Goal: Task Accomplishment & Management: Complete application form

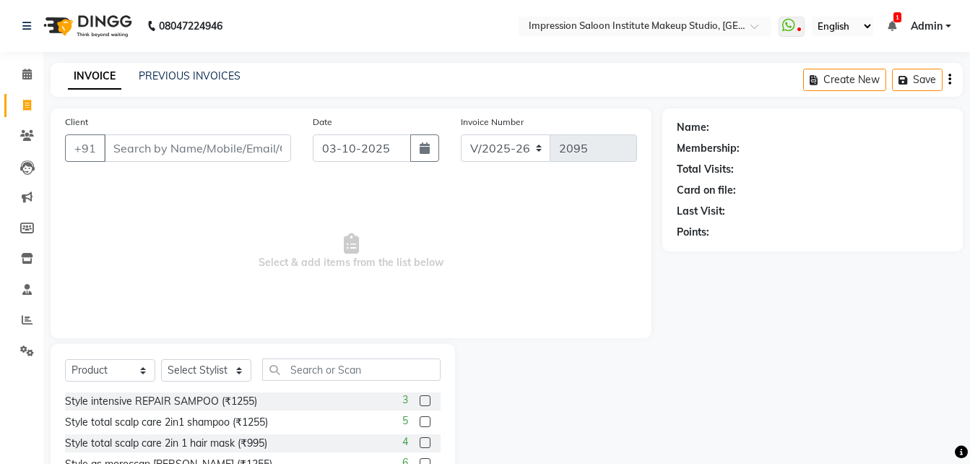
select select "437"
select select "product"
click at [432, 153] on button "button" at bounding box center [424, 147] width 29 height 27
select select "10"
select select "2025"
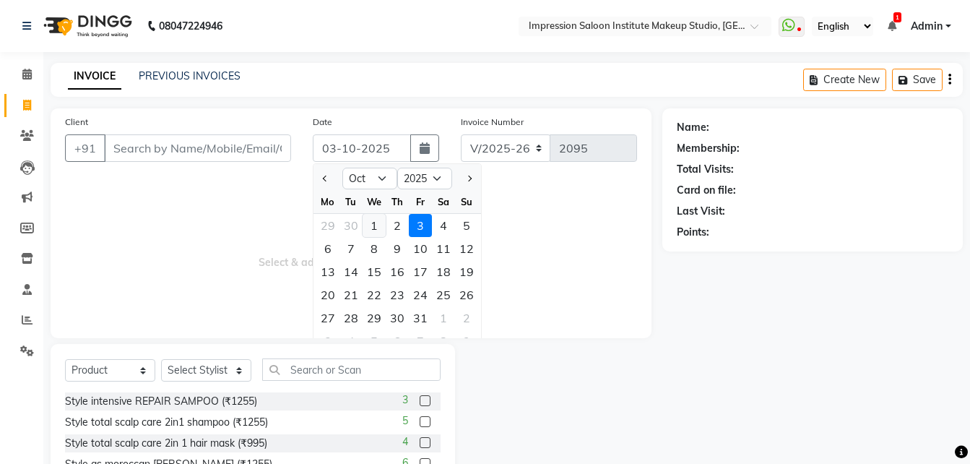
click at [372, 233] on div "1" at bounding box center [374, 225] width 23 height 23
type input "01-10-2025"
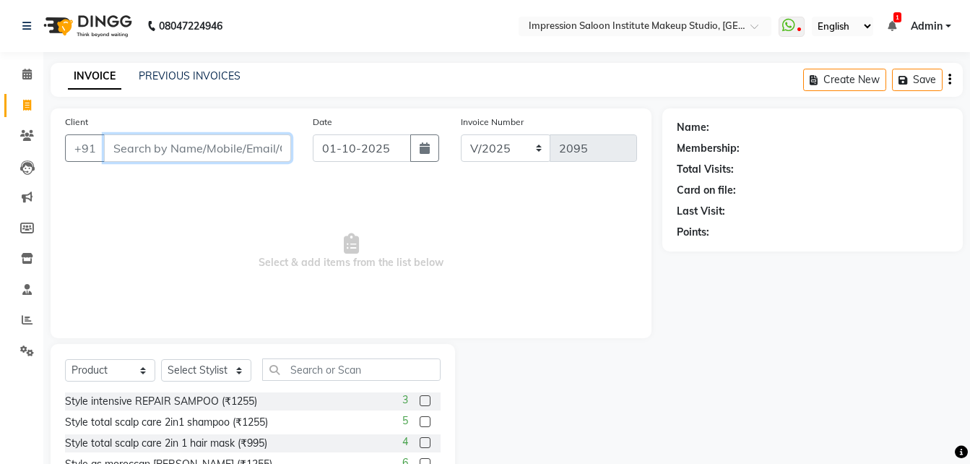
click at [259, 150] on input "Client" at bounding box center [197, 147] width 187 height 27
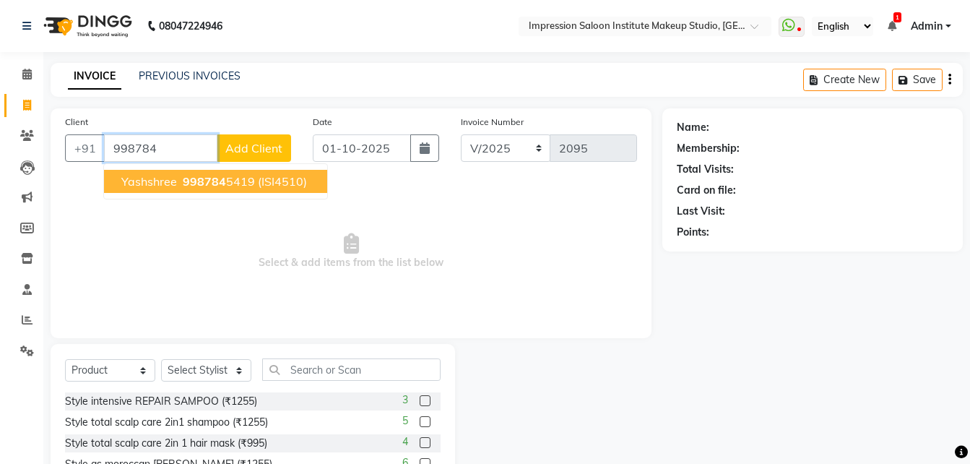
click at [276, 168] on ngb-typeahead-window "Yashshree 998784 5419 (ISI4510)" at bounding box center [215, 181] width 225 height 36
click at [276, 180] on span "(ISI4510)" at bounding box center [282, 181] width 49 height 14
type input "9987845419"
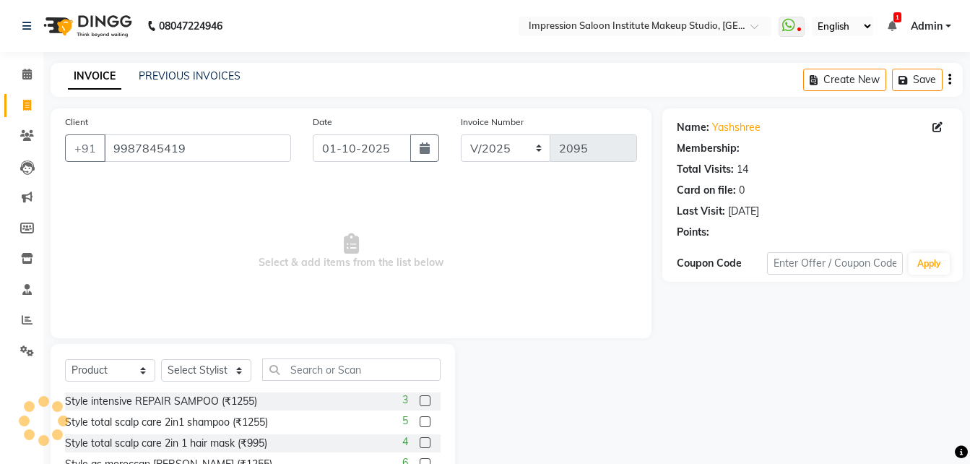
select select "2: Object"
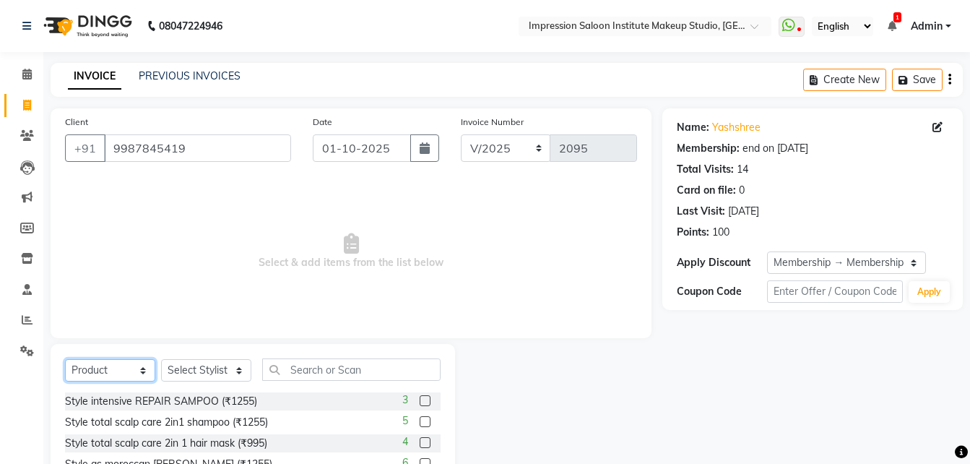
drag, startPoint x: 93, startPoint y: 374, endPoint x: 113, endPoint y: 234, distance: 141.6
click at [113, 234] on div "Client [PHONE_NUMBER] Date [DATE] Invoice Number V/2025 V/[PHONE_NUMBER] Select…" at bounding box center [351, 332] width 623 height 449
select select "service"
click at [65, 359] on select "Select Service Product Membership Package Voucher Prepaid Gift Card" at bounding box center [110, 370] width 90 height 22
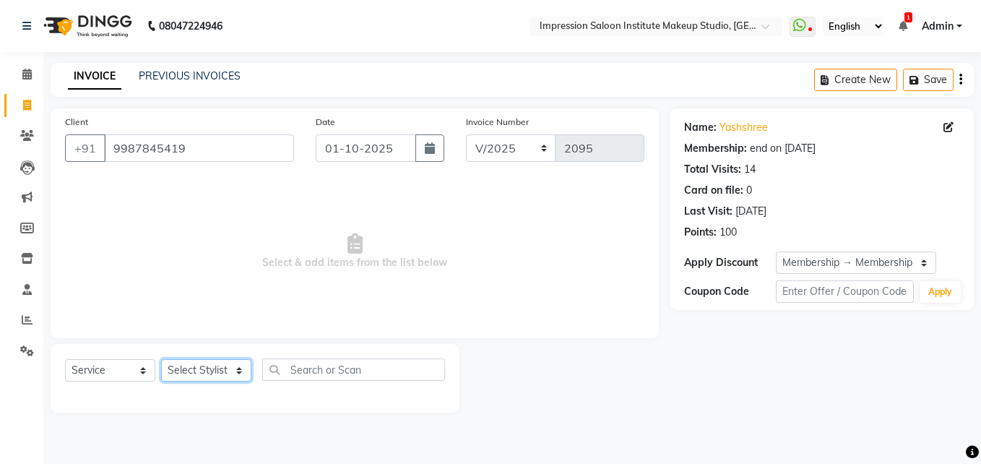
click at [191, 377] on select "Select Stylist Front Desk Pallavi [PERSON_NAME] [PERSON_NAME] [PERSON_NAME] 2" at bounding box center [206, 370] width 90 height 22
select select "53831"
click at [161, 359] on select "Select Stylist Front Desk Pallavi [PERSON_NAME] [PERSON_NAME] [PERSON_NAME] 2" at bounding box center [206, 370] width 90 height 22
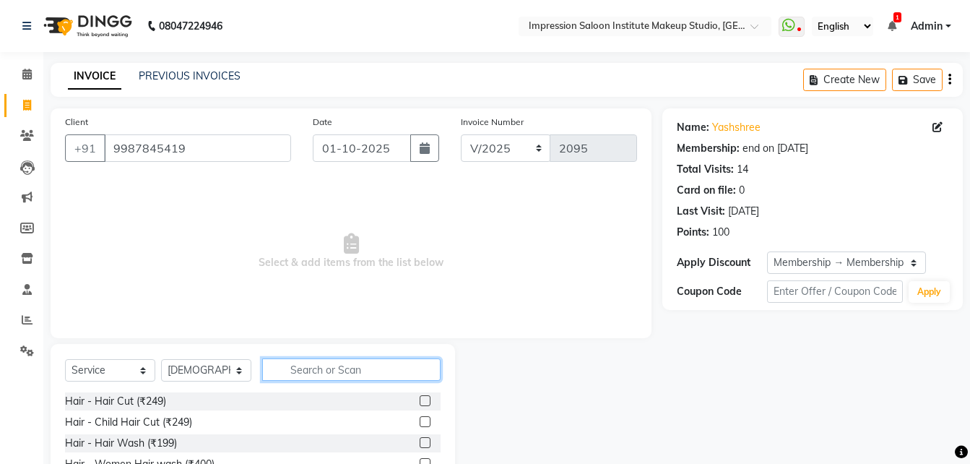
click at [370, 369] on input "text" at bounding box center [351, 369] width 178 height 22
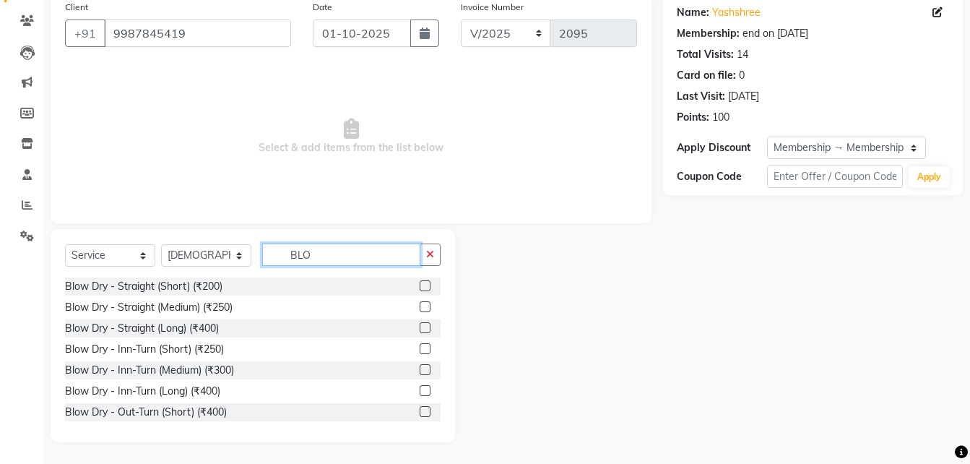
scroll to position [107, 0]
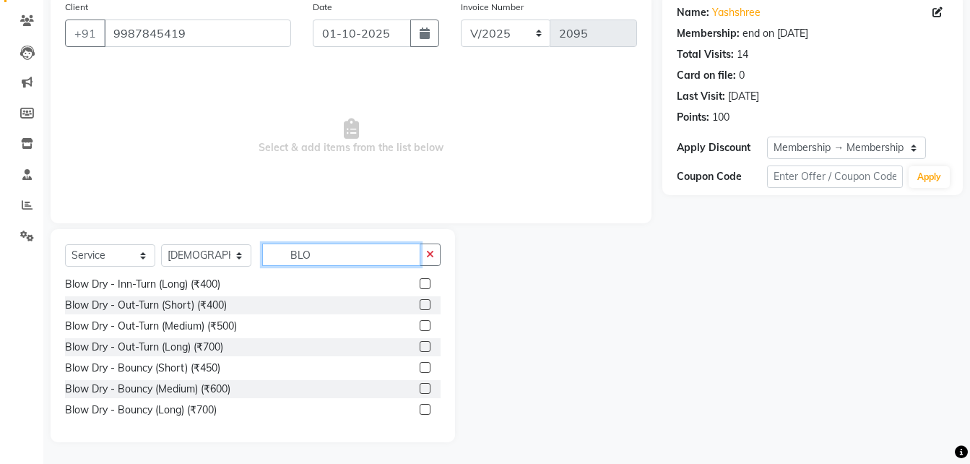
type input "BLO"
click at [420, 327] on label at bounding box center [425, 325] width 11 height 11
click at [420, 327] on input "checkbox" at bounding box center [424, 325] width 9 height 9
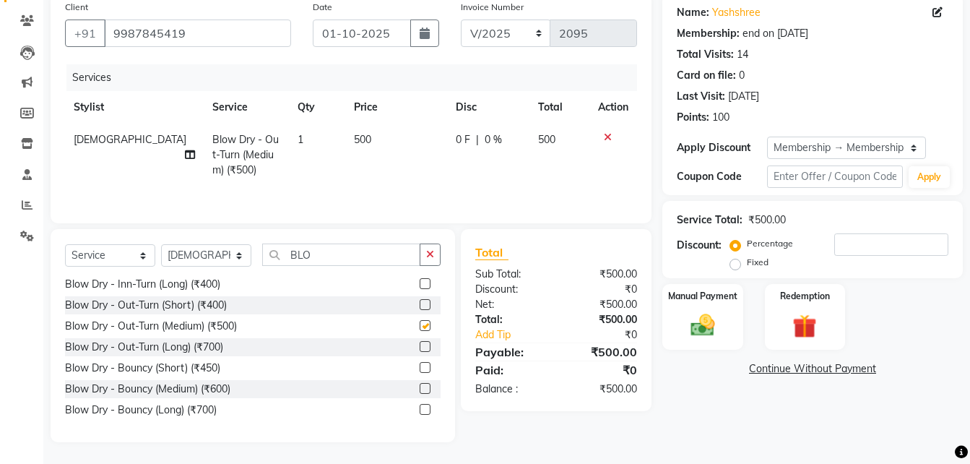
checkbox input "false"
click at [668, 326] on div "Manual Payment" at bounding box center [703, 316] width 84 height 69
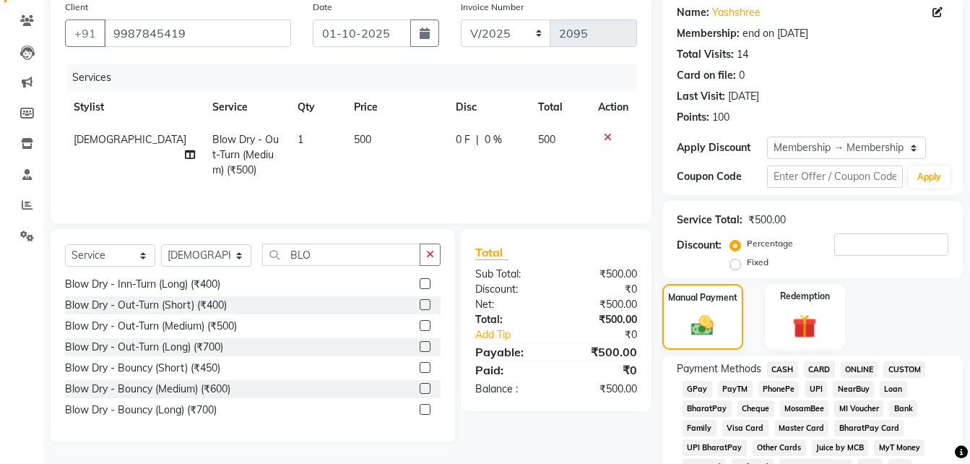
click at [822, 390] on span "UPI" at bounding box center [816, 389] width 22 height 17
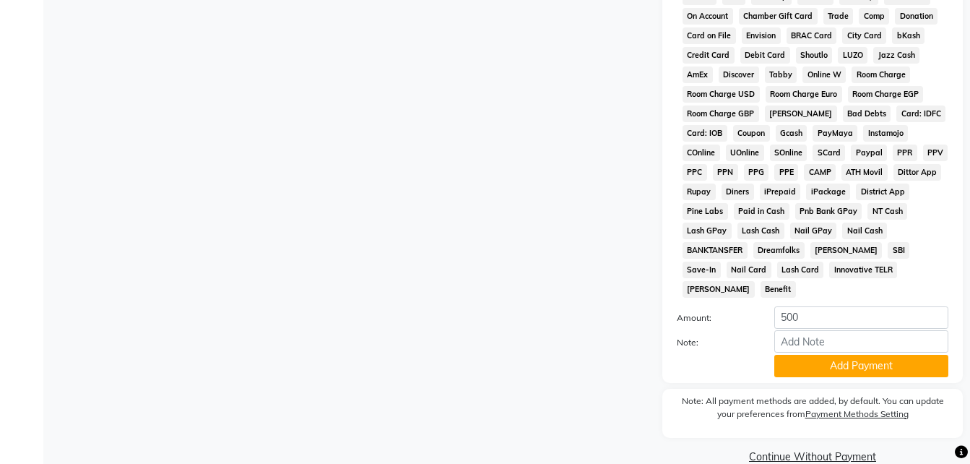
scroll to position [669, 0]
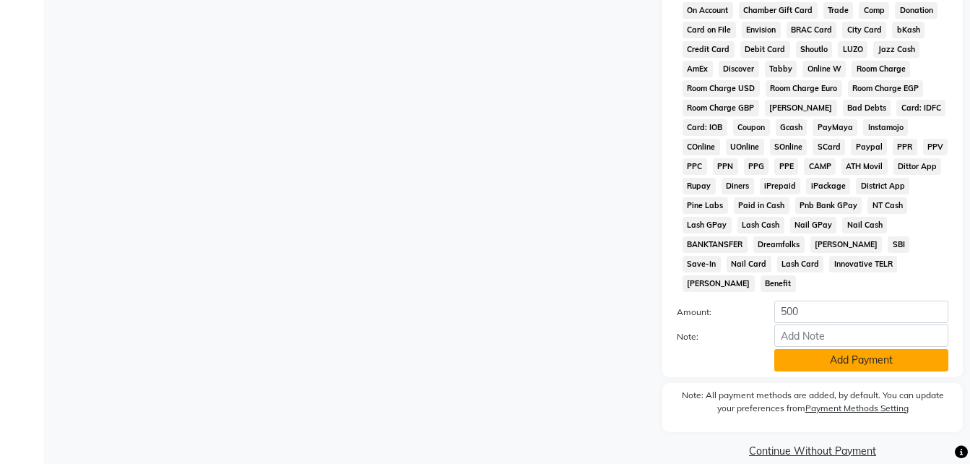
click at [843, 349] on button "Add Payment" at bounding box center [861, 360] width 174 height 22
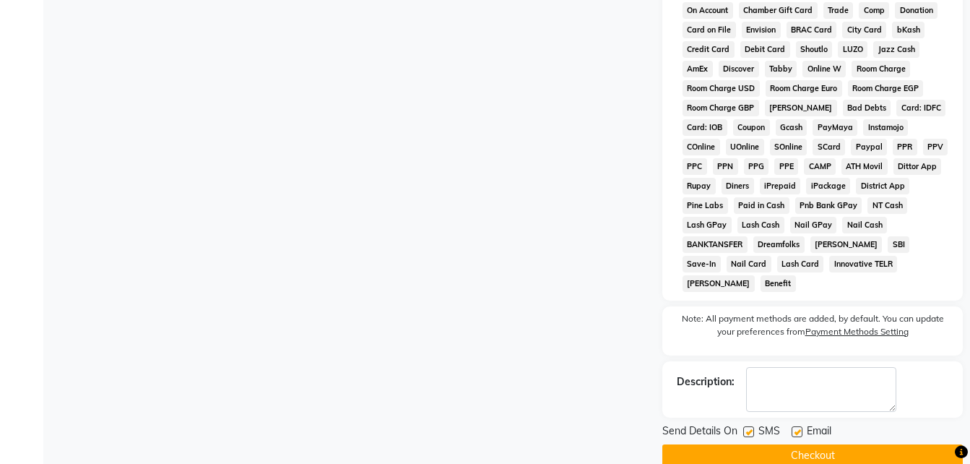
click at [843, 361] on div "Description:" at bounding box center [812, 389] width 301 height 56
click at [793, 426] on label at bounding box center [797, 431] width 11 height 11
click at [793, 428] on input "checkbox" at bounding box center [796, 432] width 9 height 9
checkbox input "false"
click at [751, 426] on label at bounding box center [748, 431] width 11 height 11
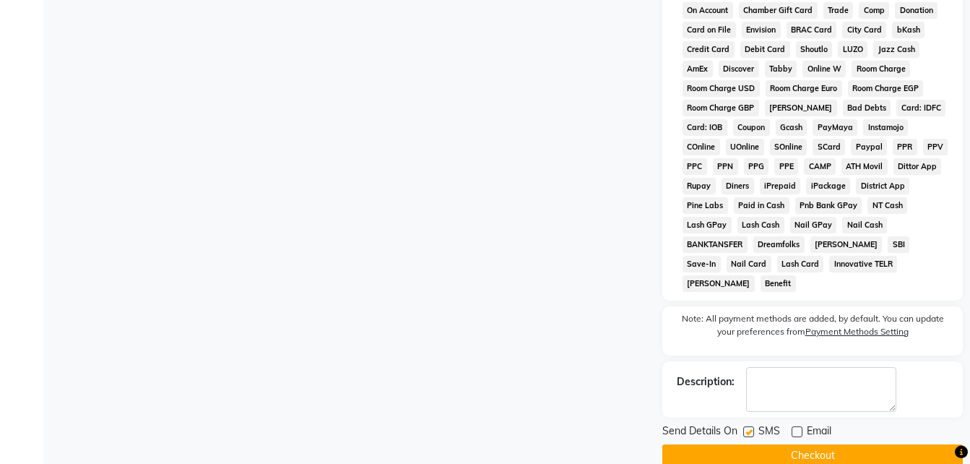
click at [751, 428] on input "checkbox" at bounding box center [747, 432] width 9 height 9
checkbox input "false"
click at [753, 444] on button "Checkout" at bounding box center [812, 455] width 301 height 22
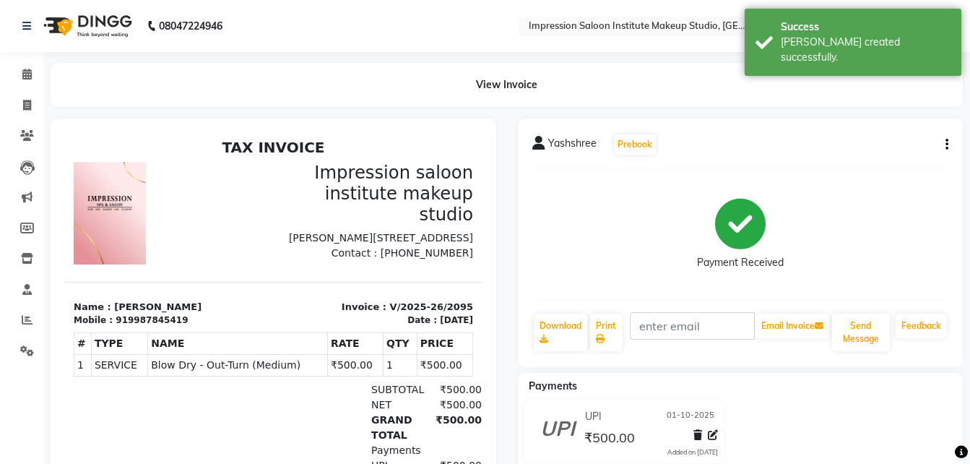
click at [753, 441] on div "UPI [DATE] ₹500.00 Added on [DATE]" at bounding box center [740, 434] width 467 height 69
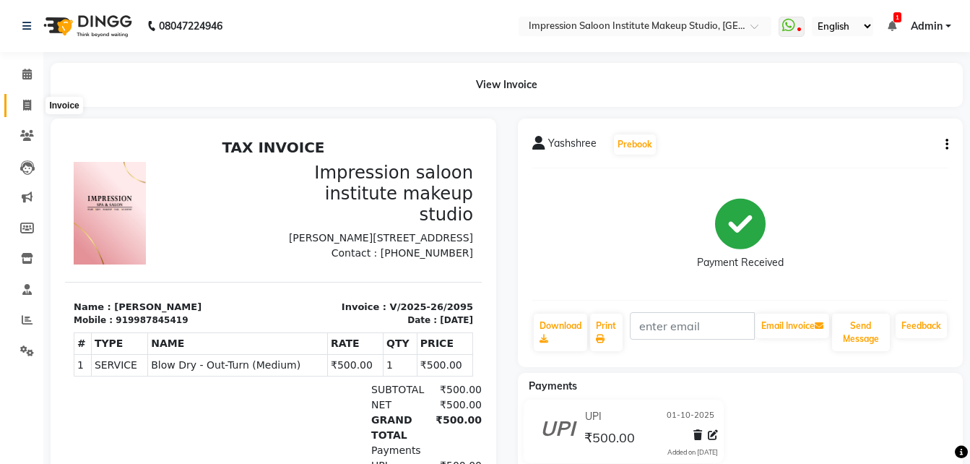
click at [33, 105] on span at bounding box center [26, 106] width 25 height 17
select select "service"
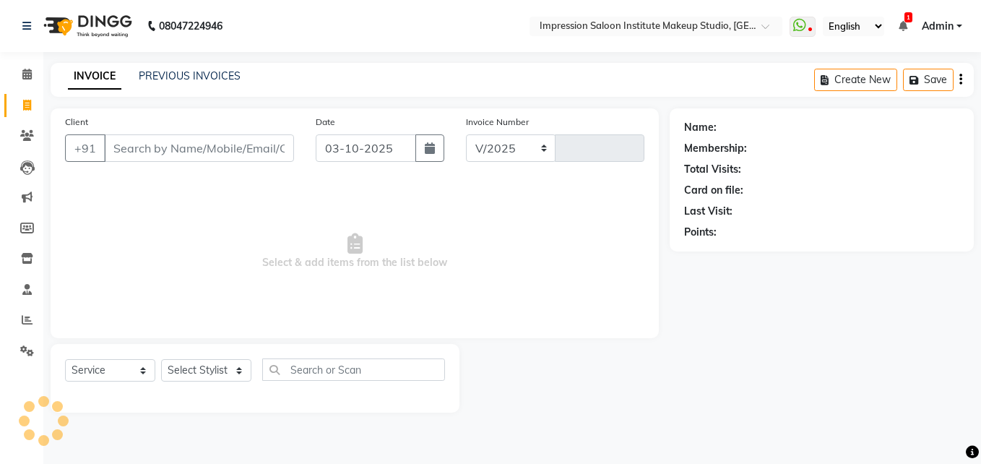
select select "437"
type input "2096"
click at [220, 143] on input "Client" at bounding box center [199, 147] width 190 height 27
select select "product"
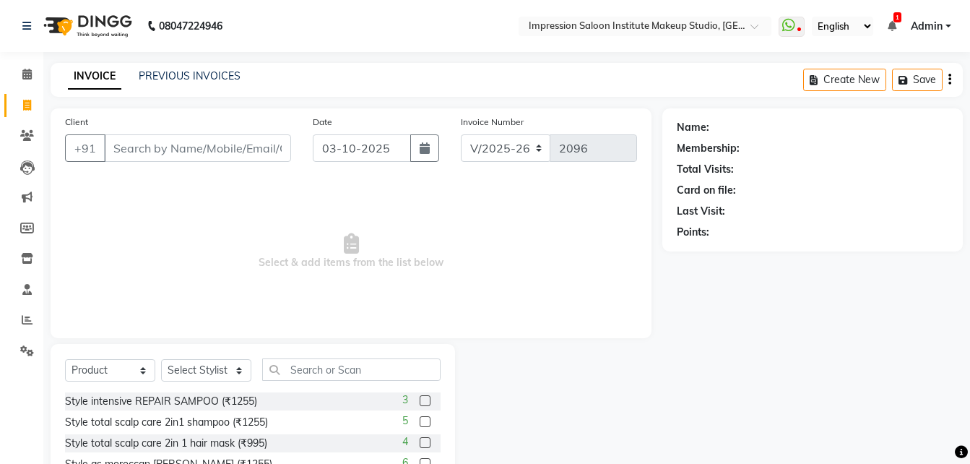
click at [228, 166] on div "Client +91" at bounding box center [178, 143] width 248 height 59
click at [167, 194] on span "Select & add items from the list below" at bounding box center [351, 251] width 572 height 144
click at [184, 156] on input "Client" at bounding box center [197, 147] width 187 height 27
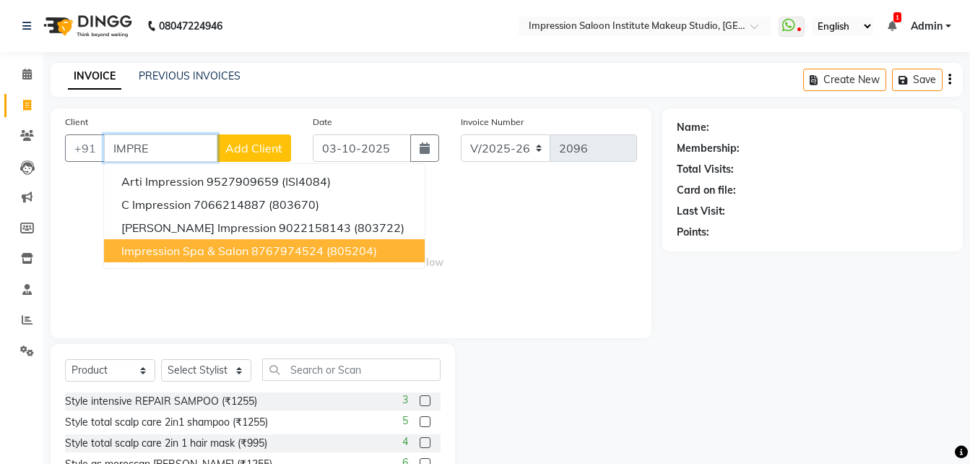
click at [217, 249] on span "Impression Spa & Salon" at bounding box center [184, 250] width 127 height 14
type input "8767974524"
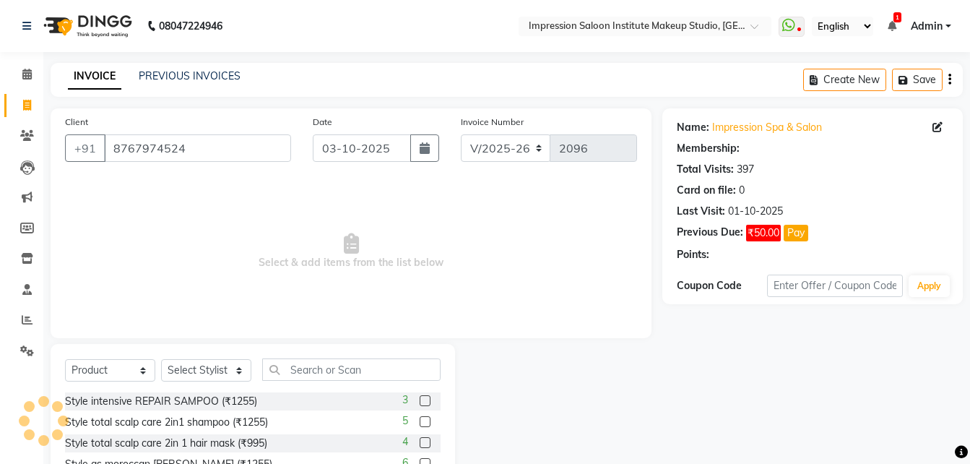
select select "2: Object"
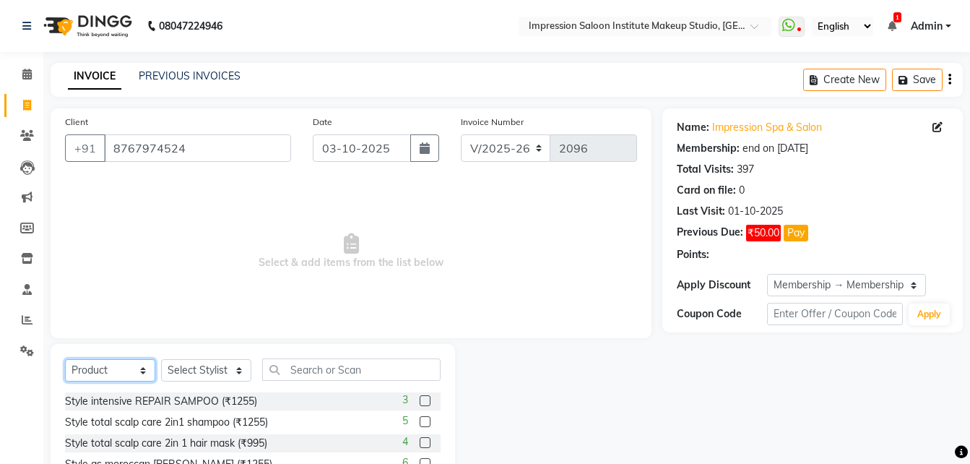
click at [149, 374] on select "Select Service Product Membership Package Voucher Prepaid Gift Card" at bounding box center [110, 370] width 90 height 22
select select "service"
click at [65, 359] on select "Select Service Product Membership Package Voucher Prepaid Gift Card" at bounding box center [110, 370] width 90 height 22
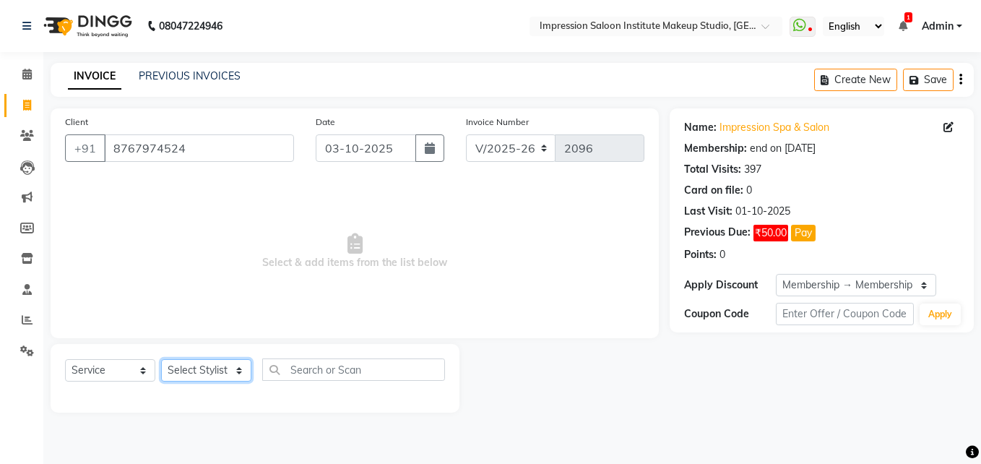
click at [195, 376] on select "Select Stylist Front Desk Pallavi [PERSON_NAME] [PERSON_NAME] [PERSON_NAME] 2" at bounding box center [206, 370] width 90 height 22
select select "85426"
click at [161, 359] on select "Select Stylist Front Desk Pallavi [PERSON_NAME] [PERSON_NAME] [PERSON_NAME] 2" at bounding box center [206, 370] width 90 height 22
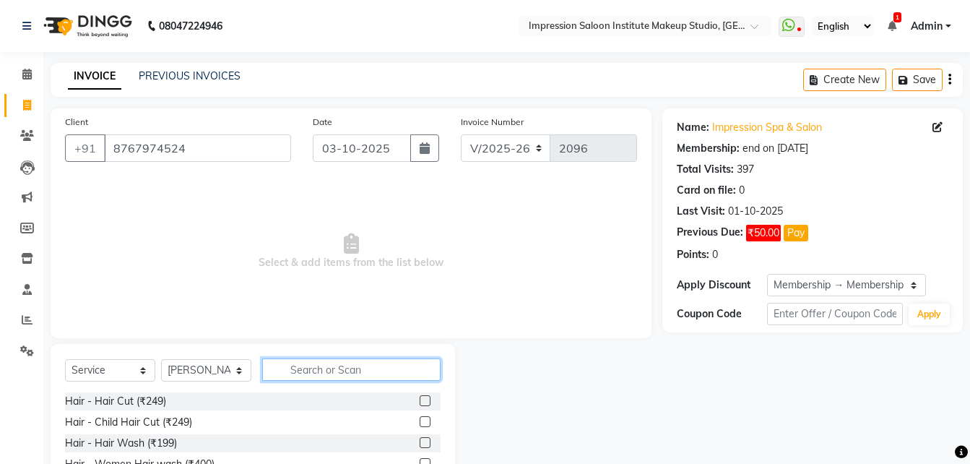
click at [357, 374] on input "text" at bounding box center [351, 369] width 178 height 22
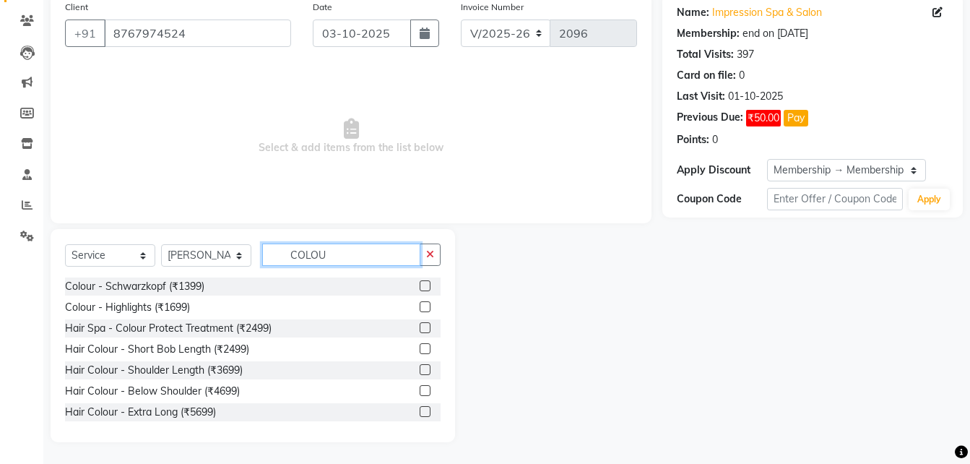
scroll to position [92, 0]
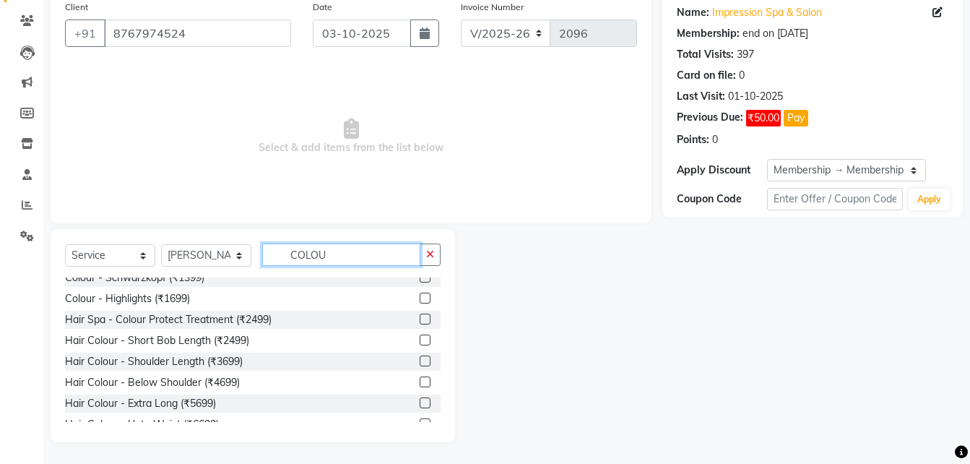
type input "COLOU"
click at [420, 383] on label at bounding box center [425, 381] width 11 height 11
click at [420, 383] on input "checkbox" at bounding box center [424, 382] width 9 height 9
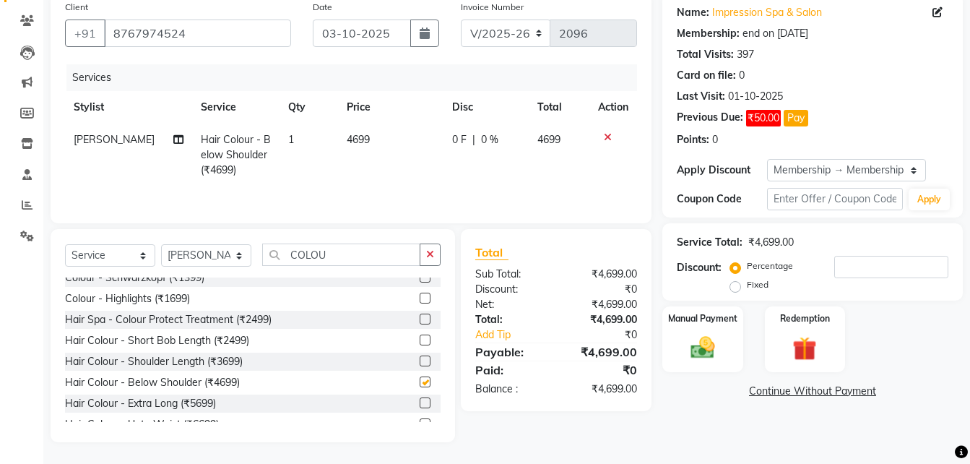
checkbox input "false"
click at [433, 255] on icon "button" at bounding box center [430, 254] width 8 height 10
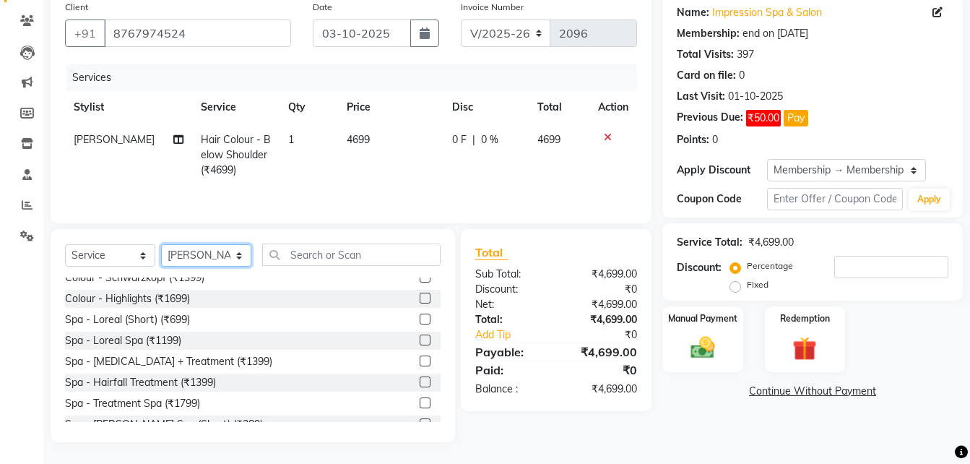
click at [208, 255] on select "Select Stylist Front Desk Pallavi [PERSON_NAME] [PERSON_NAME] [PERSON_NAME] 2" at bounding box center [206, 255] width 90 height 22
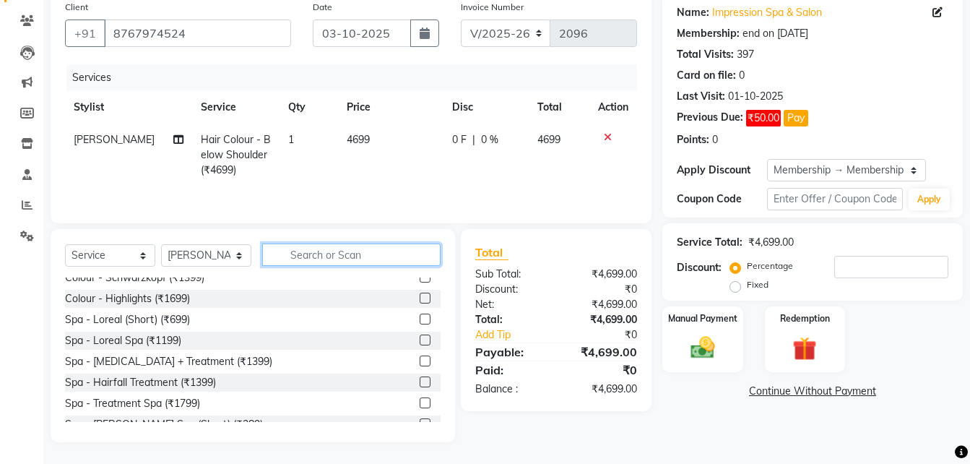
click at [311, 251] on input "text" at bounding box center [351, 254] width 178 height 22
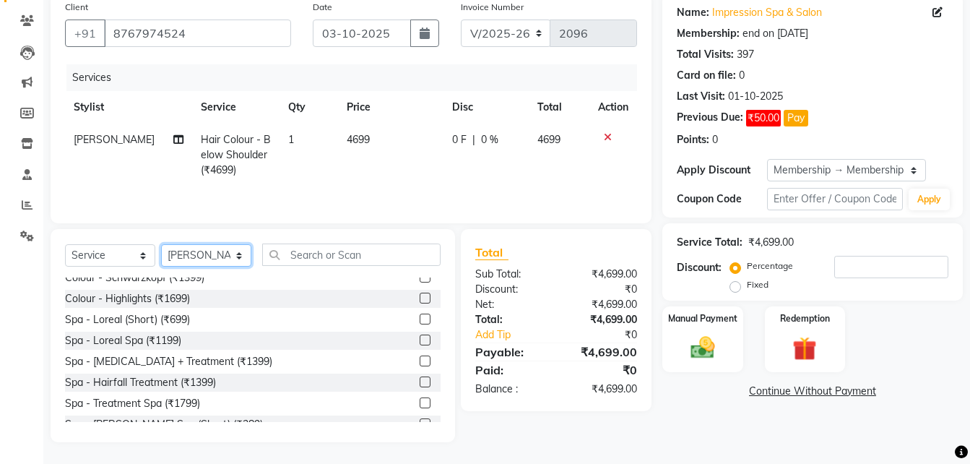
click at [201, 251] on select "Select Stylist Front Desk Pallavi [PERSON_NAME] [PERSON_NAME] [PERSON_NAME] 2" at bounding box center [206, 255] width 90 height 22
select select "53831"
click at [161, 244] on select "Select Stylist Front Desk Pallavi [PERSON_NAME] [PERSON_NAME] [PERSON_NAME] 2" at bounding box center [206, 255] width 90 height 22
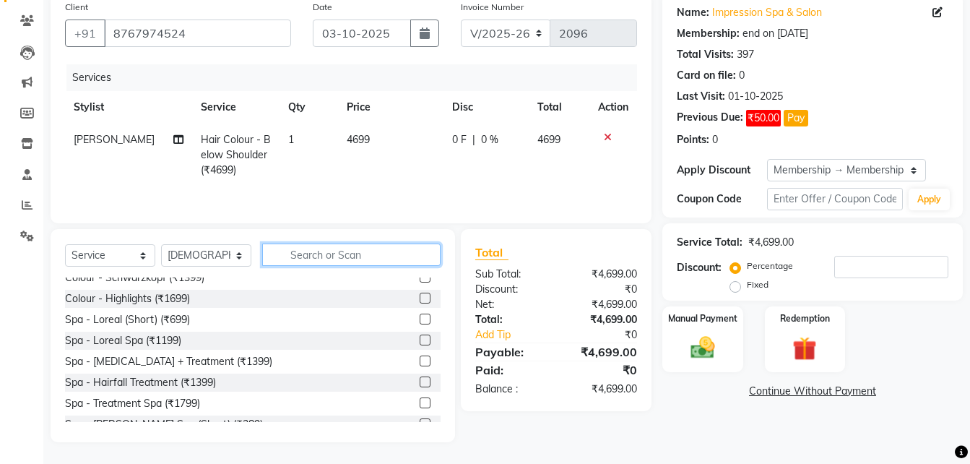
click at [315, 263] on input "text" at bounding box center [351, 254] width 178 height 22
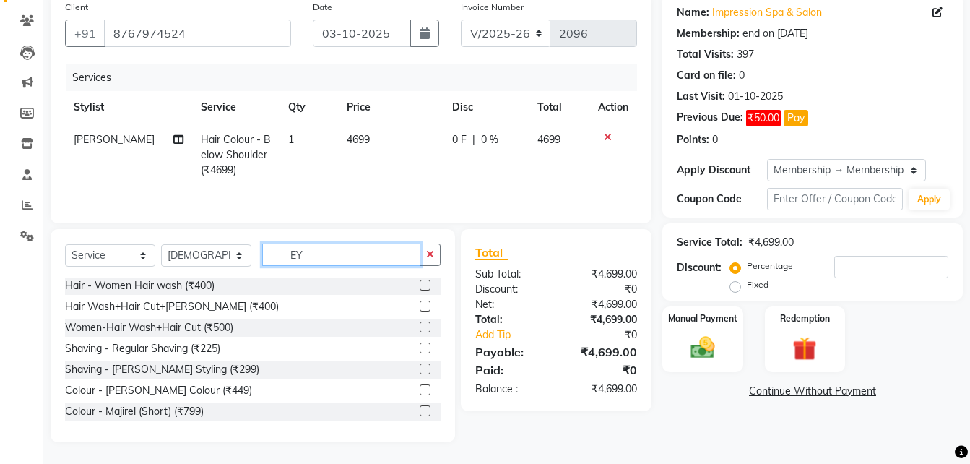
scroll to position [84, 0]
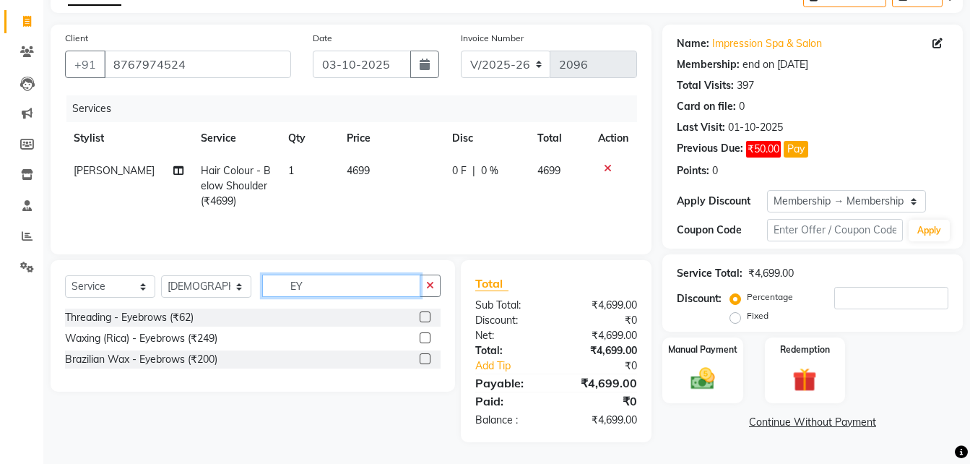
type input "EY"
click at [430, 316] on label at bounding box center [425, 316] width 11 height 11
click at [429, 316] on input "checkbox" at bounding box center [424, 317] width 9 height 9
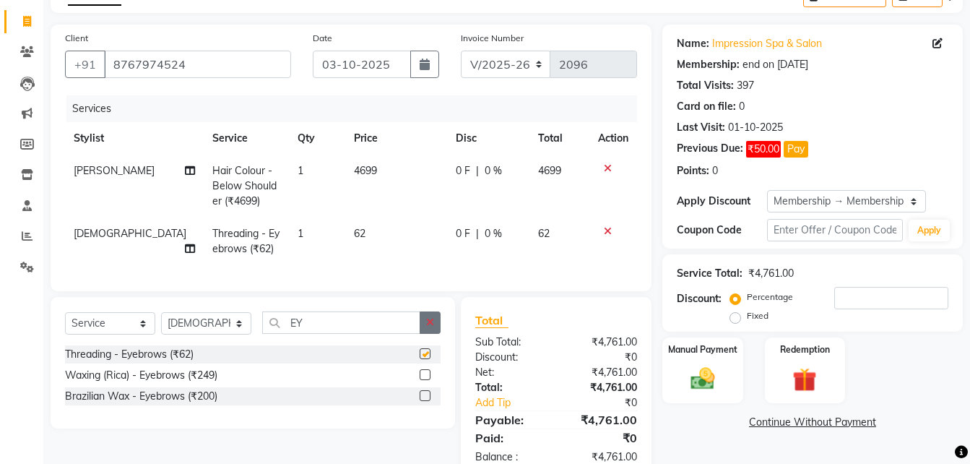
checkbox input "false"
click at [432, 334] on button "button" at bounding box center [430, 322] width 21 height 22
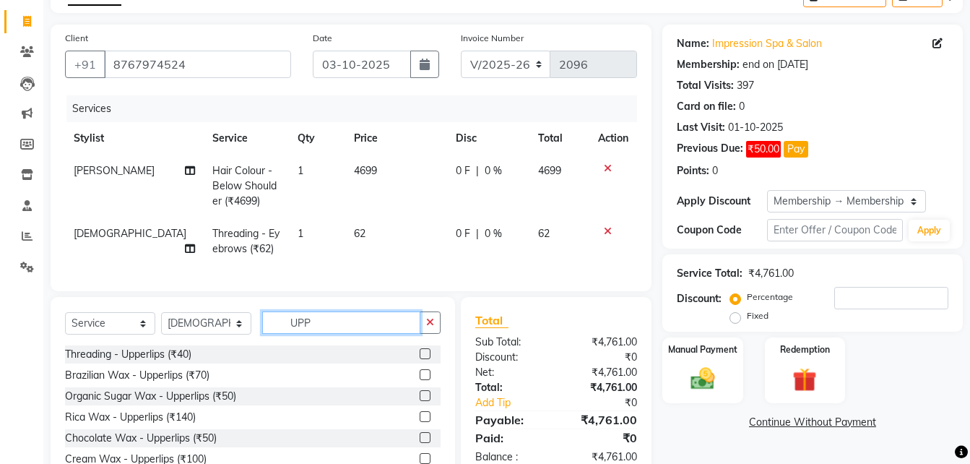
type input "UPP"
click at [420, 380] on label at bounding box center [425, 374] width 11 height 11
click at [420, 380] on input "checkbox" at bounding box center [424, 375] width 9 height 9
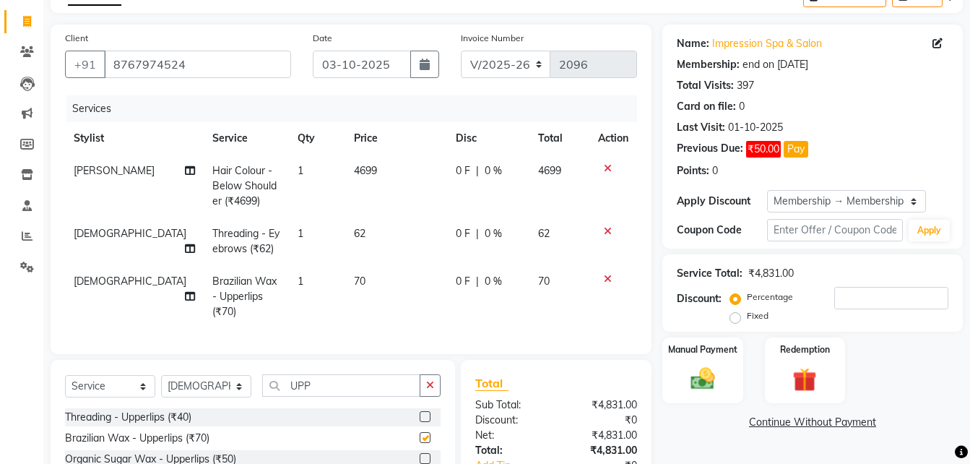
checkbox input "false"
click at [361, 233] on td "62" at bounding box center [396, 241] width 102 height 48
select select "53831"
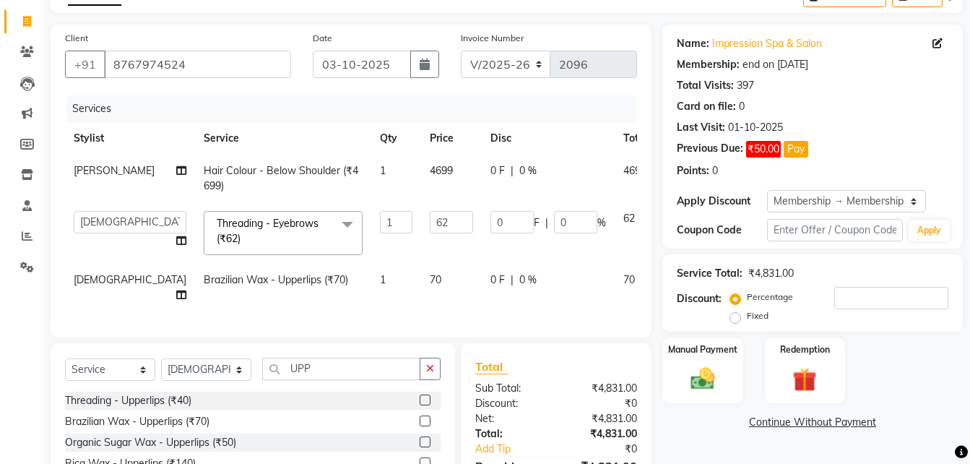
click at [430, 233] on input "62" at bounding box center [451, 222] width 43 height 22
type input "50"
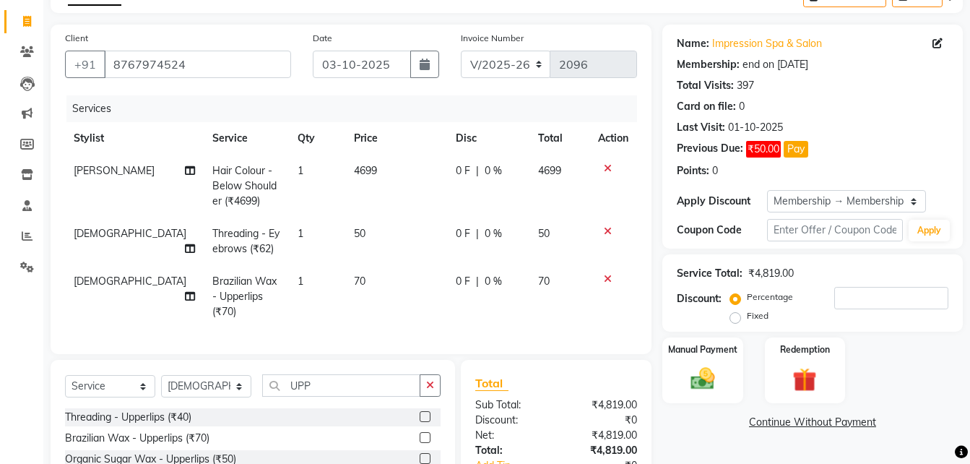
click at [370, 275] on td "70" at bounding box center [396, 296] width 102 height 63
select select "53831"
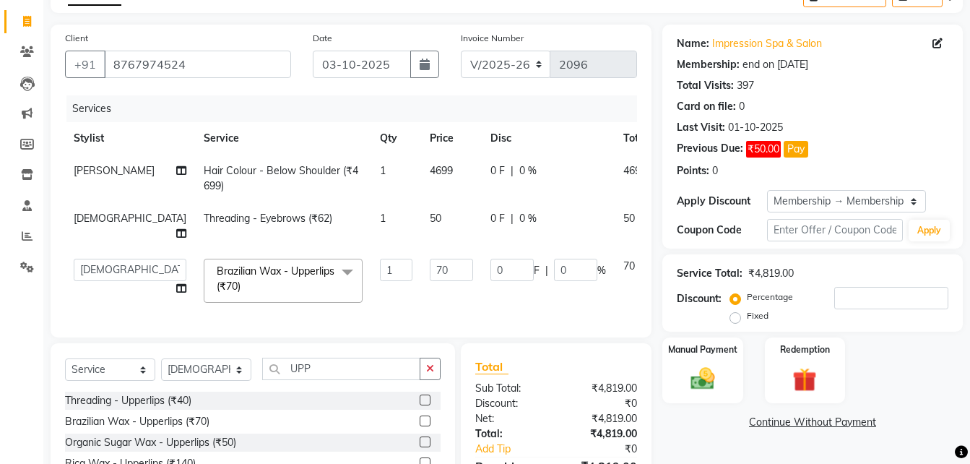
click at [421, 275] on td "70" at bounding box center [451, 280] width 61 height 61
click at [430, 259] on input "70" at bounding box center [451, 270] width 43 height 22
type input "50"
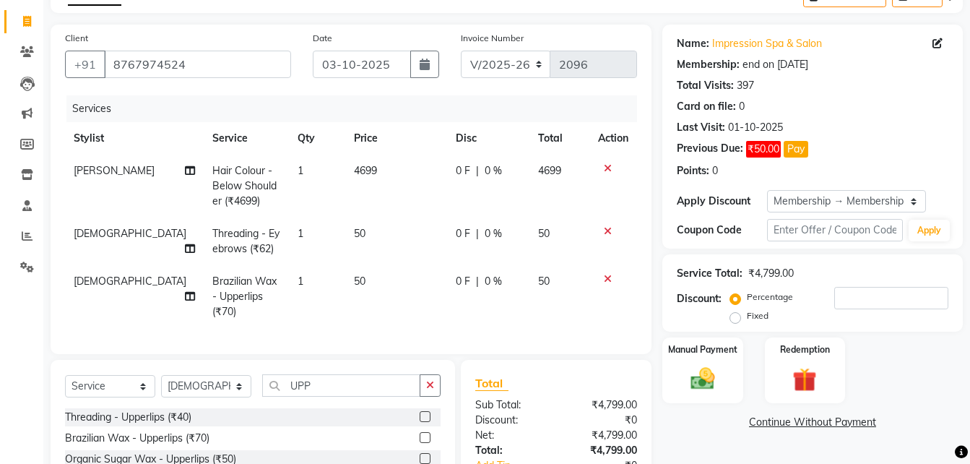
click at [381, 283] on td "50" at bounding box center [396, 296] width 102 height 63
select select "53831"
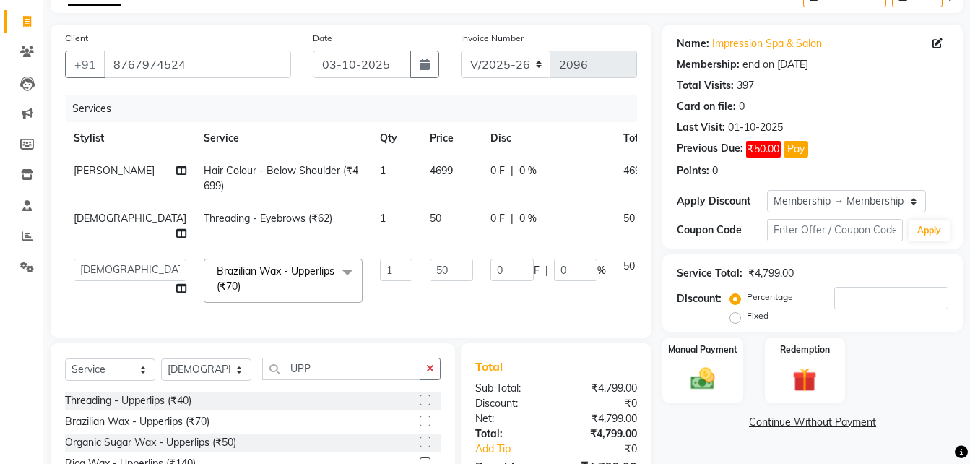
click at [718, 407] on div "Name: Impression Spa & Salon Membership: end on [DATE] Total Visits: 397 Card o…" at bounding box center [817, 291] width 311 height 532
click at [712, 391] on img at bounding box center [703, 378] width 40 height 29
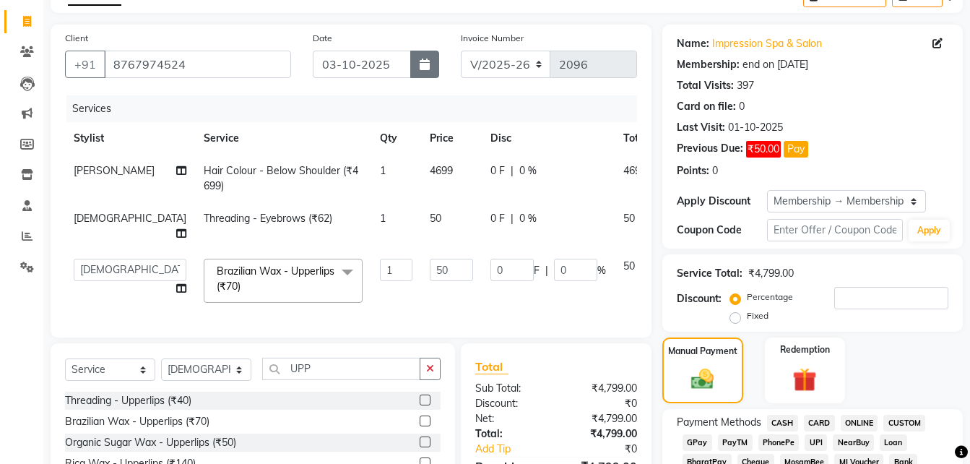
click at [427, 74] on button "button" at bounding box center [424, 64] width 29 height 27
select select "10"
select select "2025"
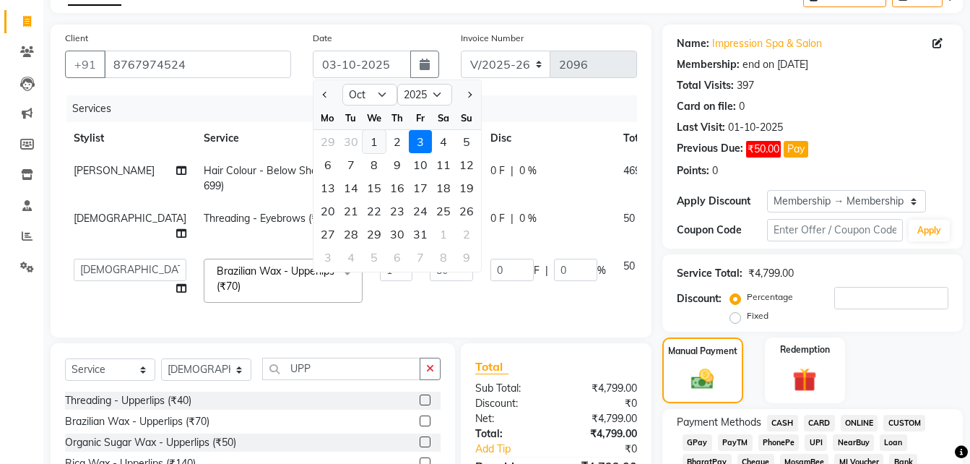
click at [372, 137] on div "1" at bounding box center [374, 141] width 23 height 23
type input "01-10-2025"
type input "0"
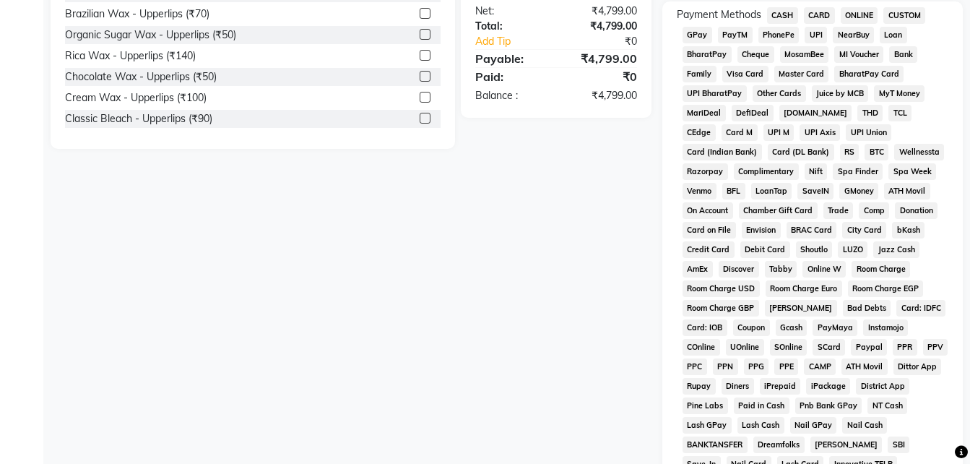
scroll to position [492, 0]
click at [812, 30] on span "UPI" at bounding box center [816, 34] width 22 height 17
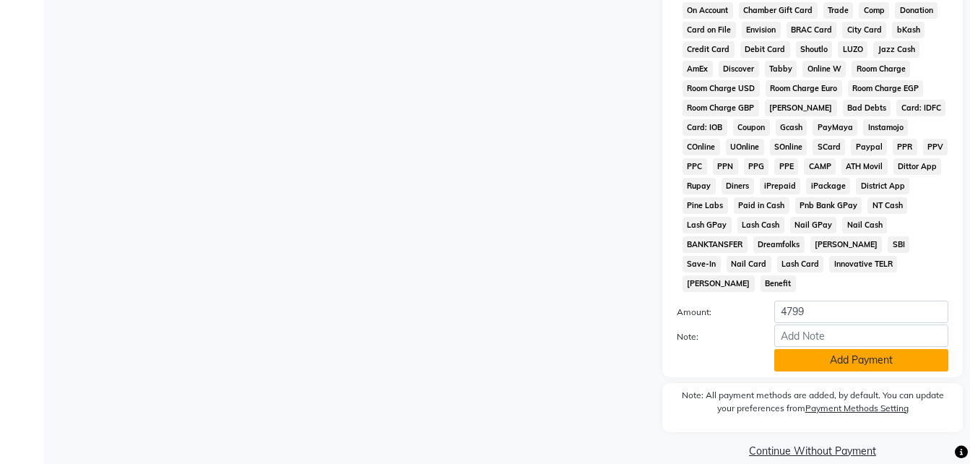
click at [827, 349] on button "Add Payment" at bounding box center [861, 360] width 174 height 22
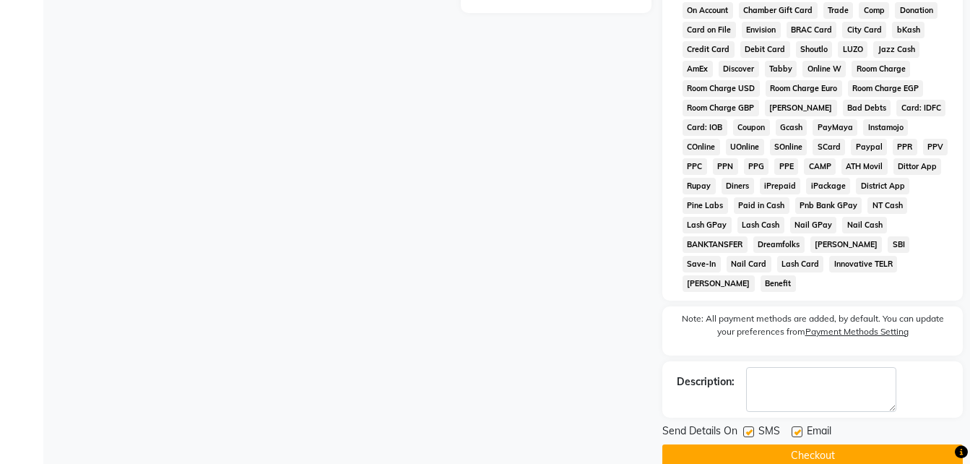
click at [797, 426] on label at bounding box center [797, 431] width 11 height 11
click at [797, 428] on input "checkbox" at bounding box center [796, 432] width 9 height 9
checkbox input "false"
click at [751, 426] on label at bounding box center [748, 431] width 11 height 11
click at [751, 428] on input "checkbox" at bounding box center [747, 432] width 9 height 9
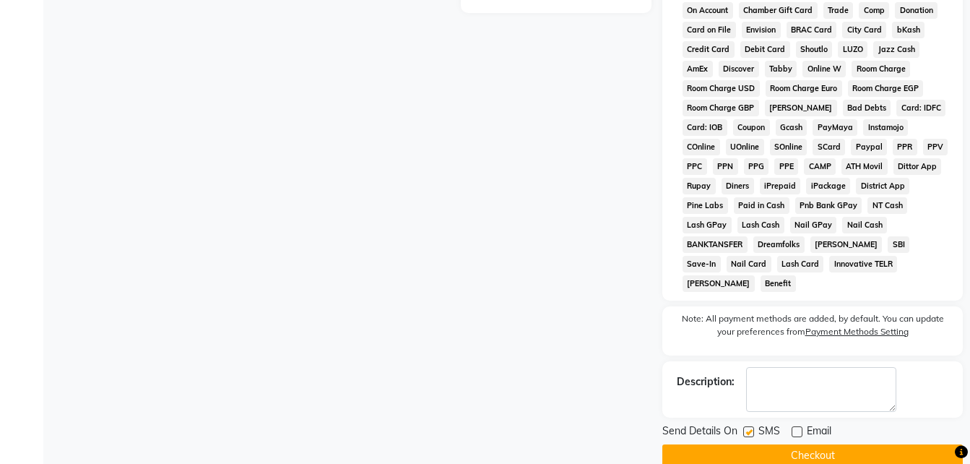
checkbox input "false"
click at [752, 444] on button "Checkout" at bounding box center [812, 455] width 301 height 22
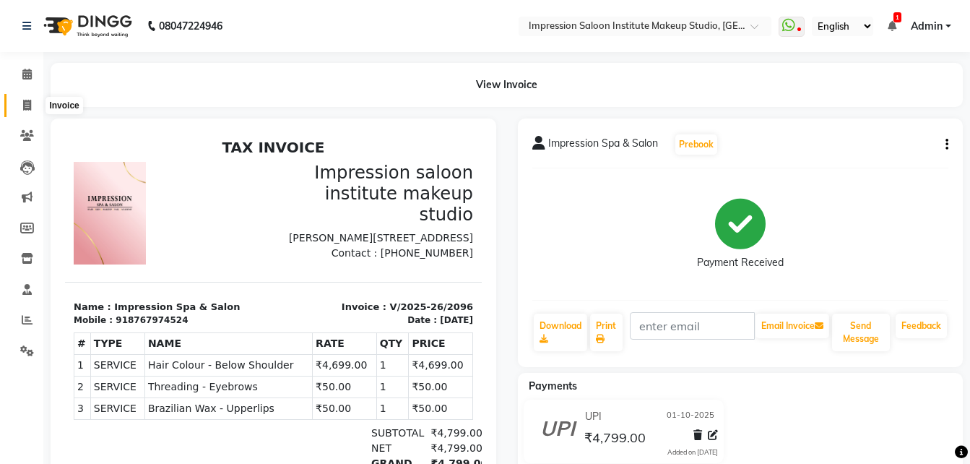
click at [26, 103] on icon at bounding box center [27, 105] width 8 height 11
select select "service"
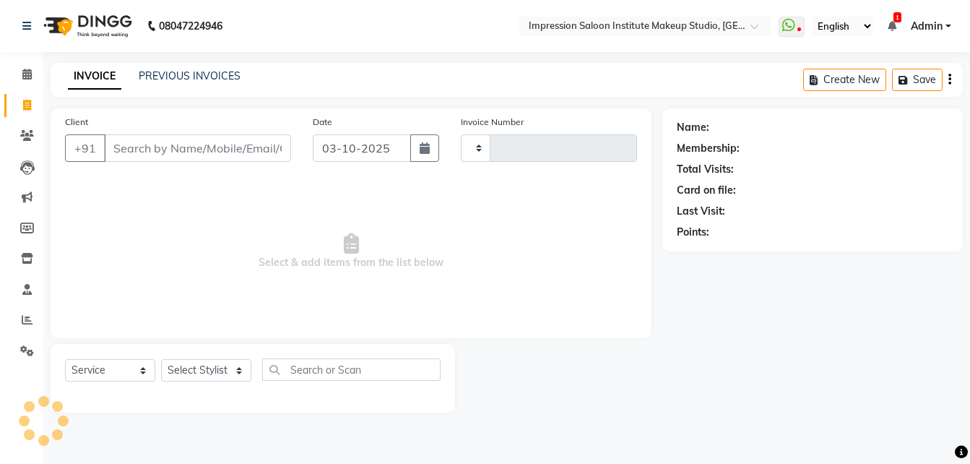
type input "2097"
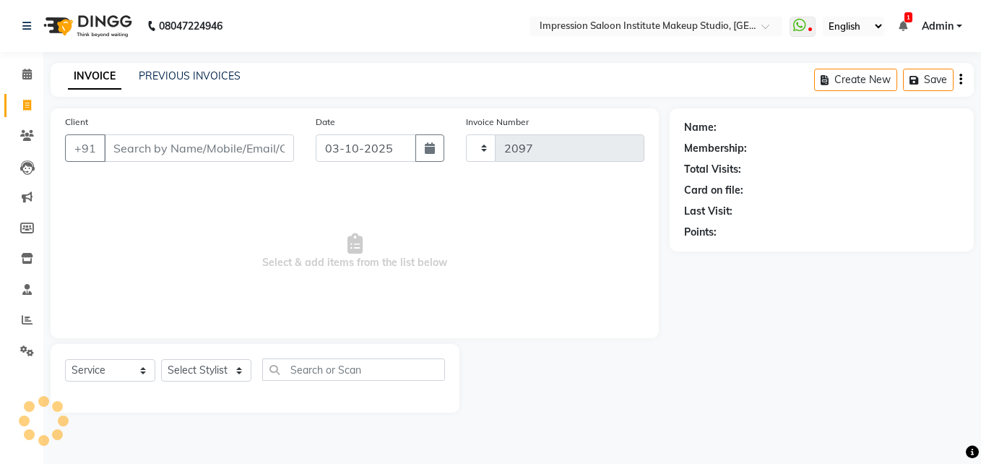
select select "437"
select select "product"
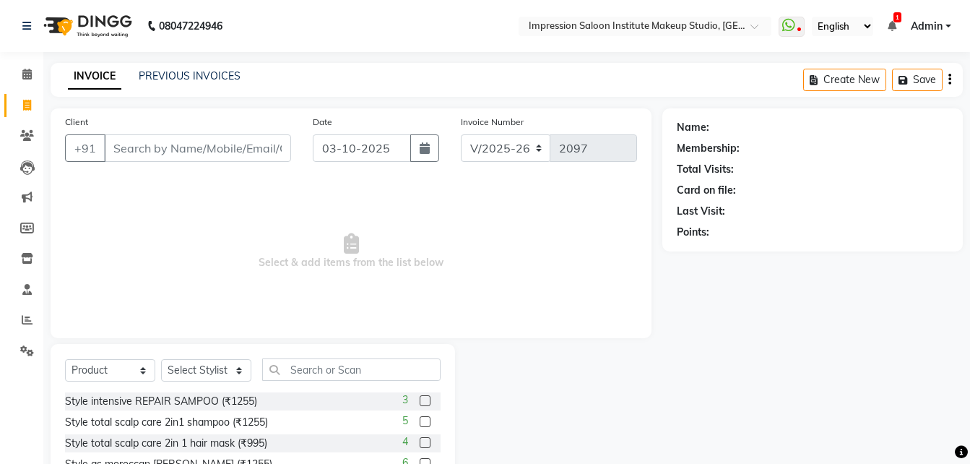
click at [195, 147] on input "Client" at bounding box center [197, 147] width 187 height 27
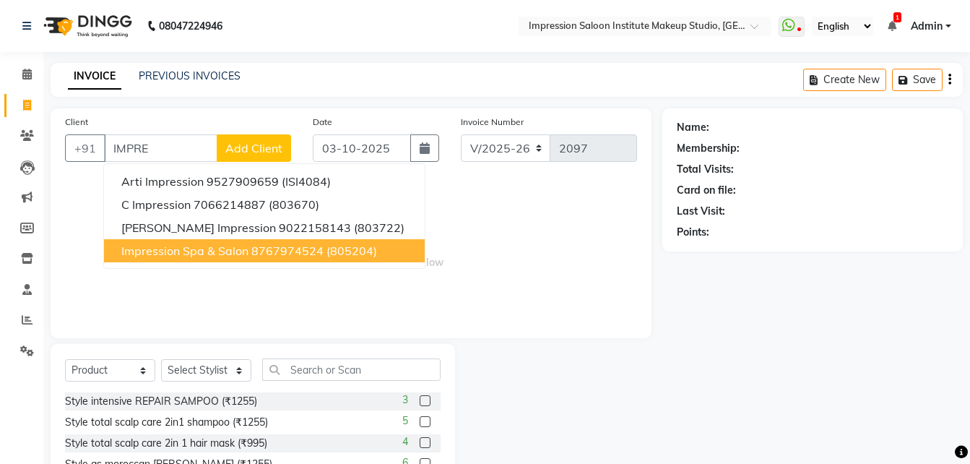
click at [287, 257] on ngb-highlight "8767974524" at bounding box center [287, 250] width 72 height 14
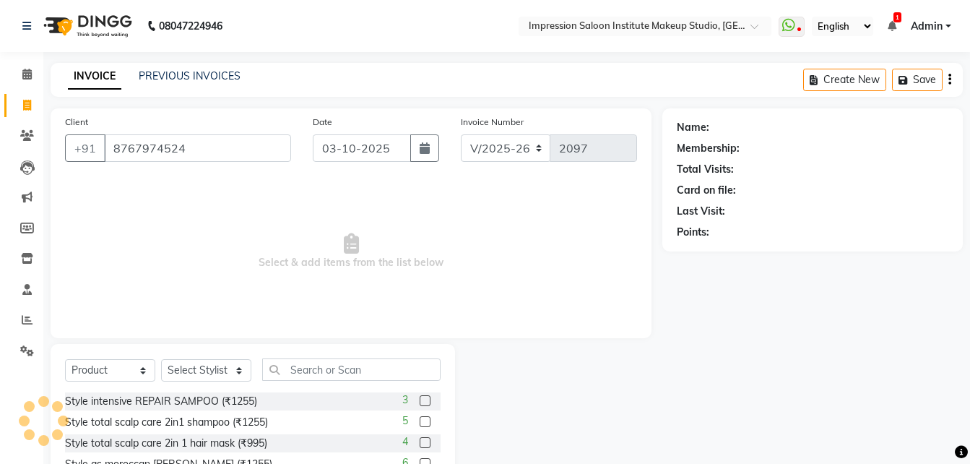
type input "8767974524"
select select "2: Object"
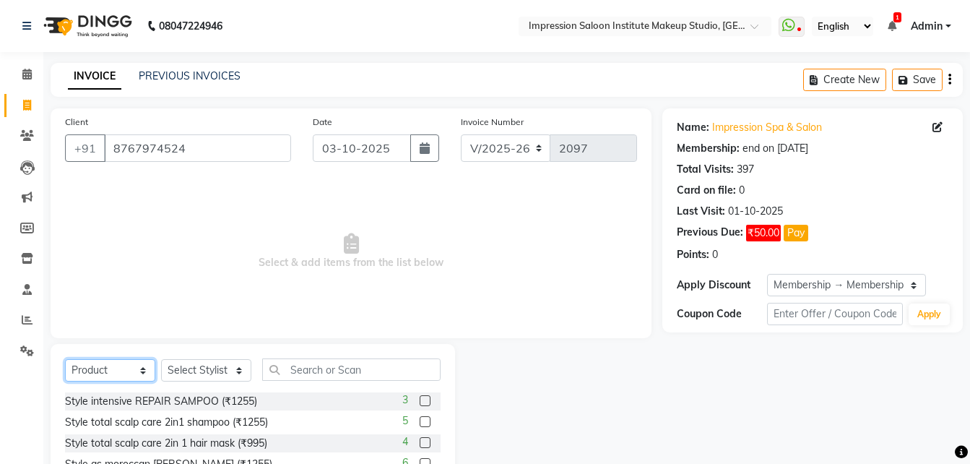
click at [123, 375] on select "Select Service Product Membership Package Voucher Prepaid Gift Card" at bounding box center [110, 370] width 90 height 22
select select "service"
click at [65, 359] on select "Select Service Product Membership Package Voucher Prepaid Gift Card" at bounding box center [110, 370] width 90 height 22
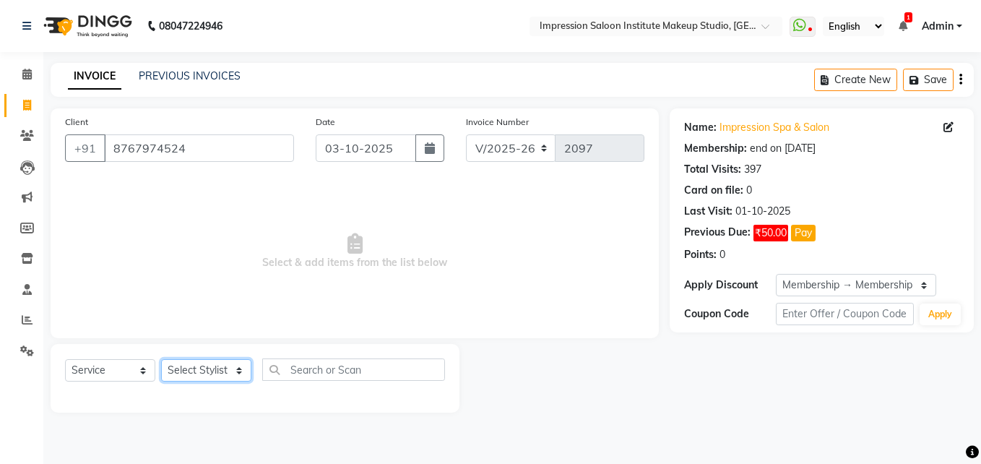
click at [225, 362] on select "Select Stylist Front Desk Pallavi [PERSON_NAME] [PERSON_NAME] [PERSON_NAME] 2" at bounding box center [206, 370] width 90 height 22
select select "53831"
click at [161, 359] on select "Select Stylist Front Desk Pallavi [PERSON_NAME] [PERSON_NAME] [PERSON_NAME] 2" at bounding box center [206, 370] width 90 height 22
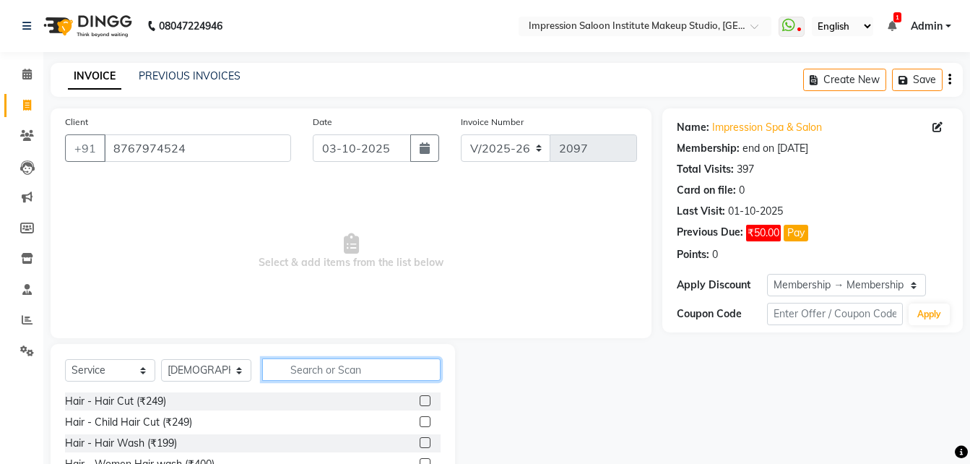
click at [311, 361] on input "text" at bounding box center [351, 369] width 178 height 22
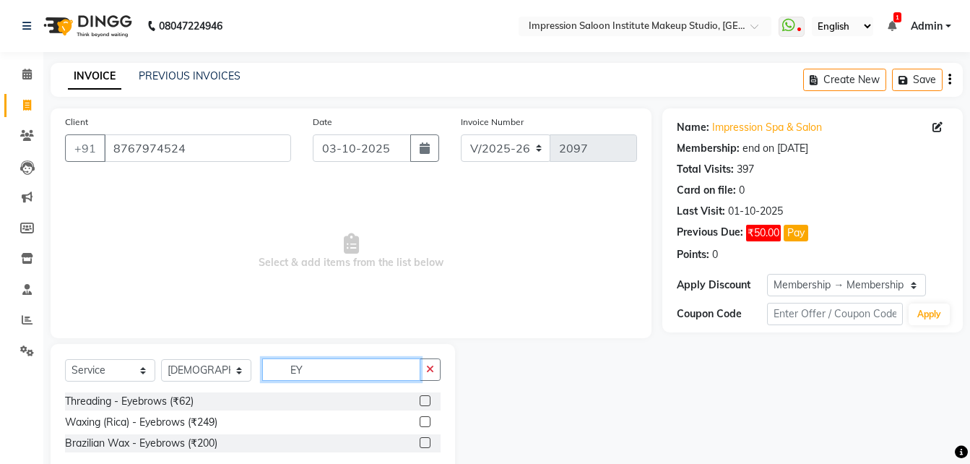
type input "EY"
click at [428, 402] on label at bounding box center [425, 400] width 11 height 11
click at [428, 402] on input "checkbox" at bounding box center [424, 401] width 9 height 9
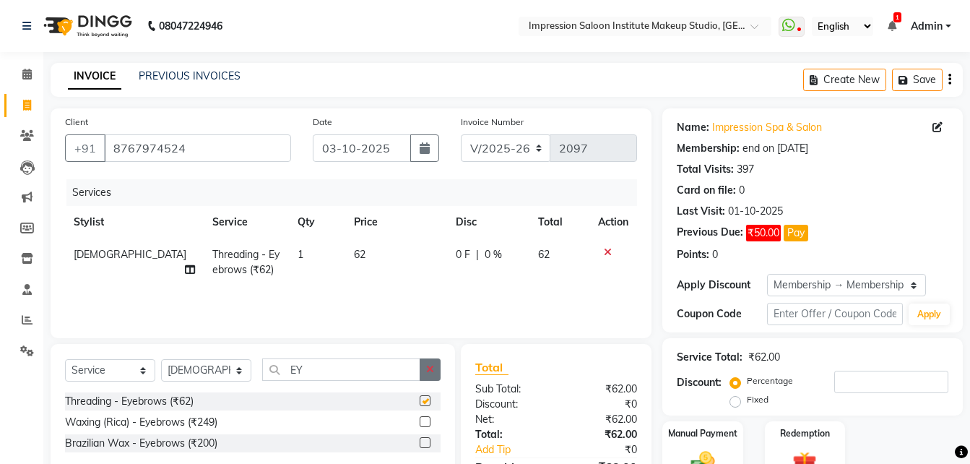
checkbox input "false"
click at [428, 373] on icon "button" at bounding box center [430, 369] width 8 height 10
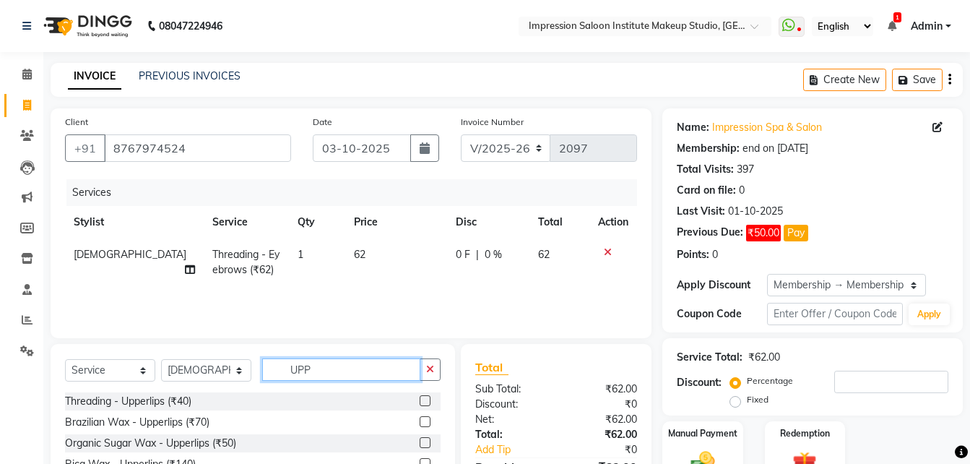
type input "UPP"
click at [420, 423] on label at bounding box center [425, 421] width 11 height 11
click at [420, 423] on input "checkbox" at bounding box center [424, 422] width 9 height 9
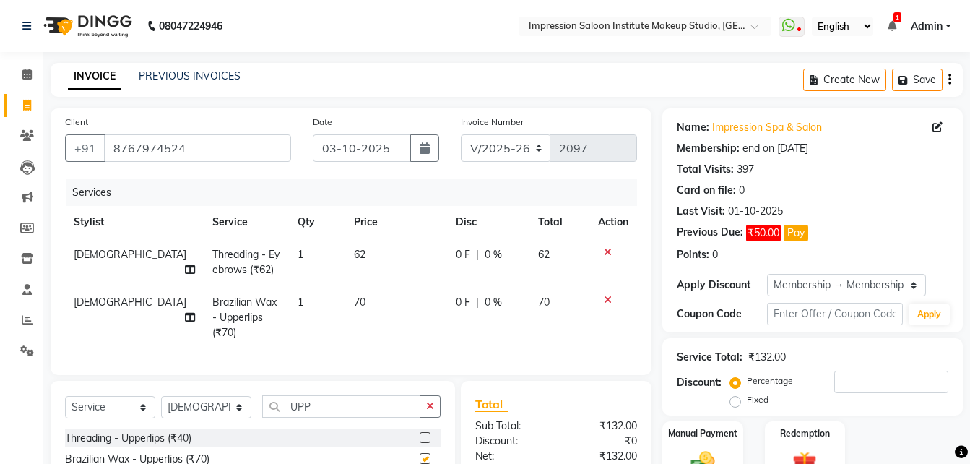
checkbox input "false"
click at [371, 255] on td "62" at bounding box center [396, 262] width 102 height 48
select select "53831"
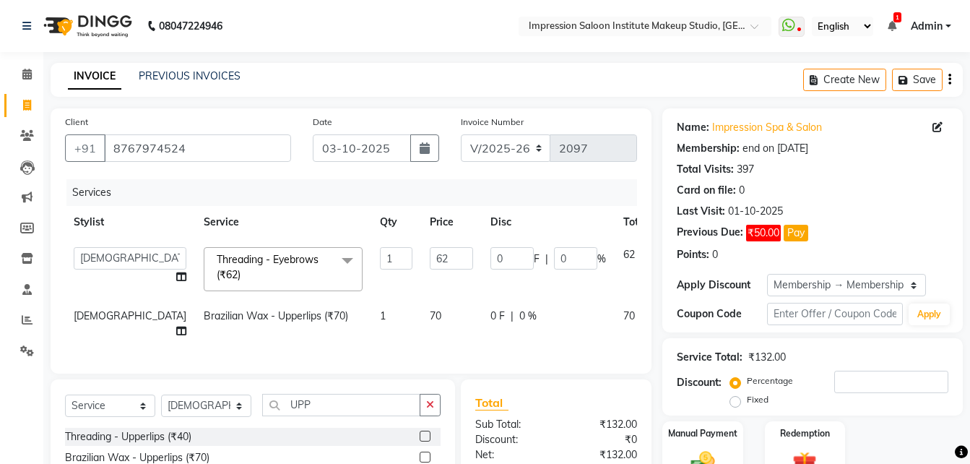
click at [430, 255] on input "62" at bounding box center [451, 258] width 43 height 22
type input "50"
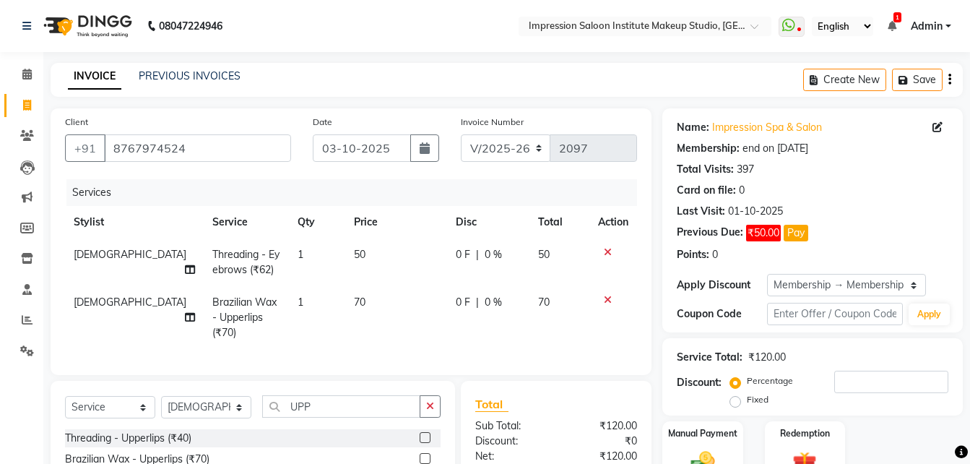
click at [376, 314] on td "70" at bounding box center [396, 317] width 102 height 63
select select "53831"
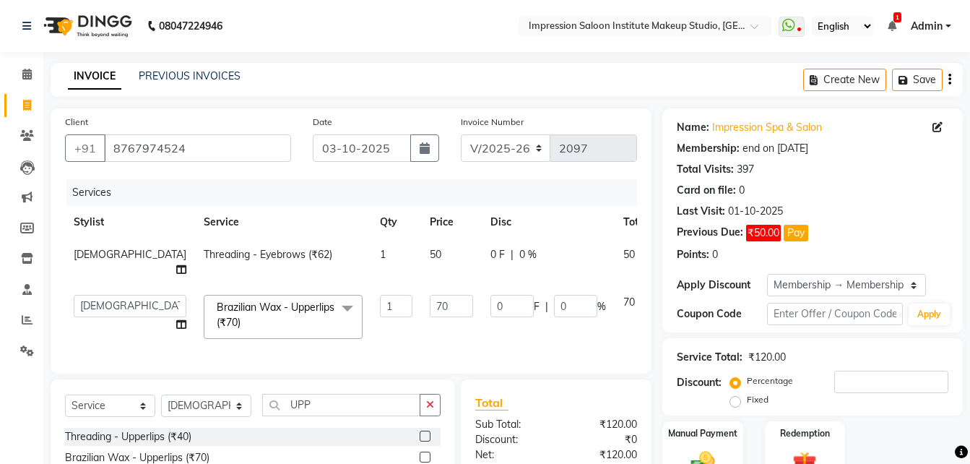
click at [430, 301] on input "70" at bounding box center [451, 306] width 43 height 22
type input "7"
type input "50"
click at [387, 350] on div "Services Stylist Service Qty Price Disc Total Action Sunita Threading - Eyebrow…" at bounding box center [351, 269] width 572 height 180
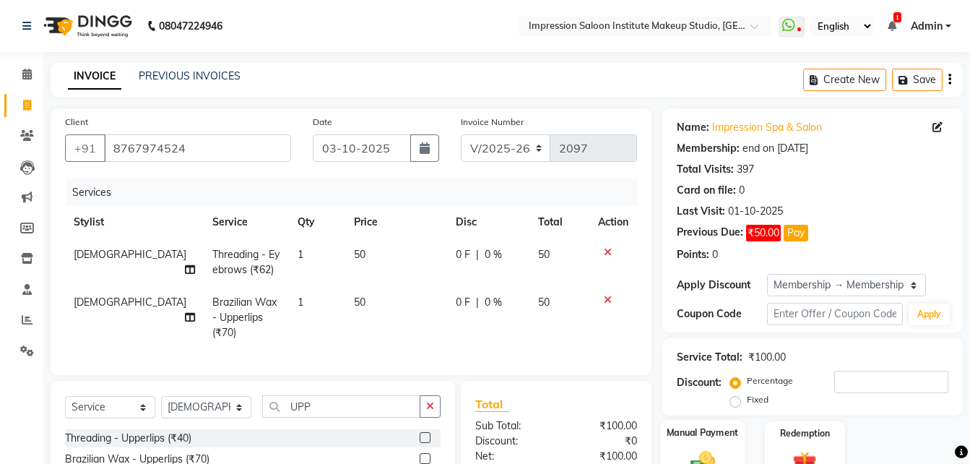
click at [699, 446] on div "Manual Payment" at bounding box center [703, 454] width 84 height 69
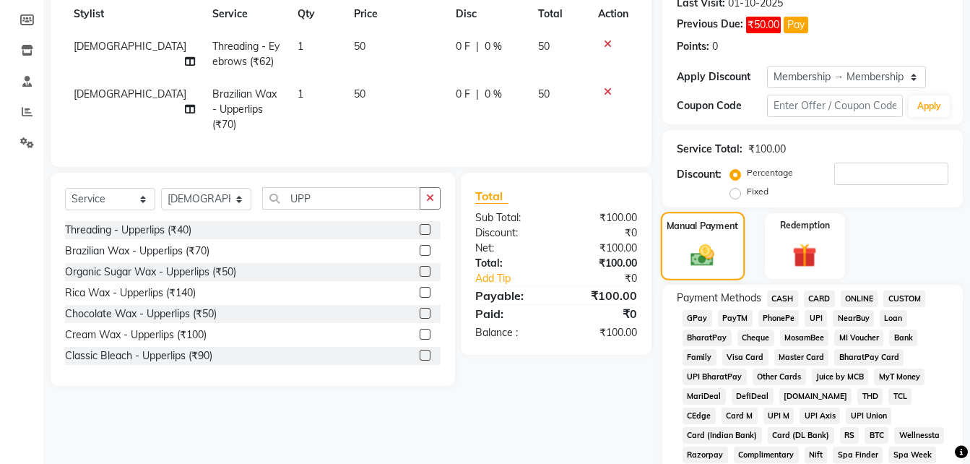
scroll to position [209, 0]
click at [811, 314] on span "UPI" at bounding box center [816, 317] width 22 height 17
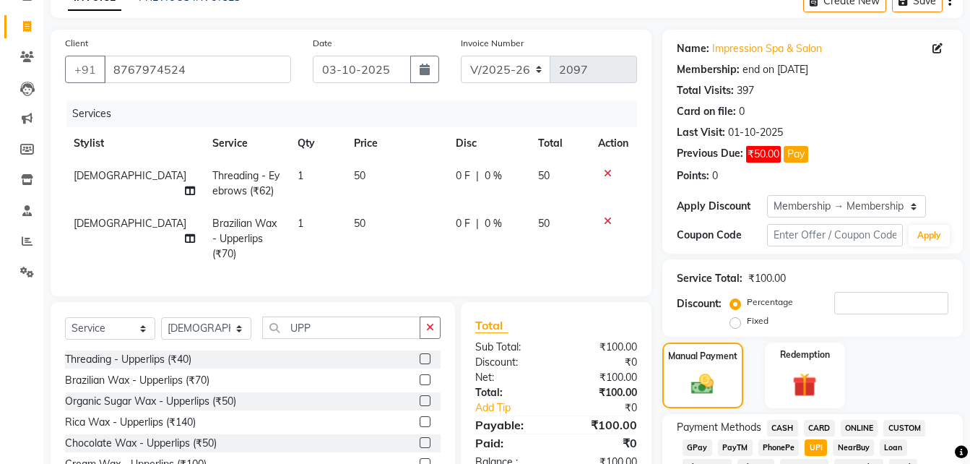
scroll to position [78, 0]
click at [421, 79] on button "button" at bounding box center [424, 69] width 29 height 27
select select "10"
select select "2025"
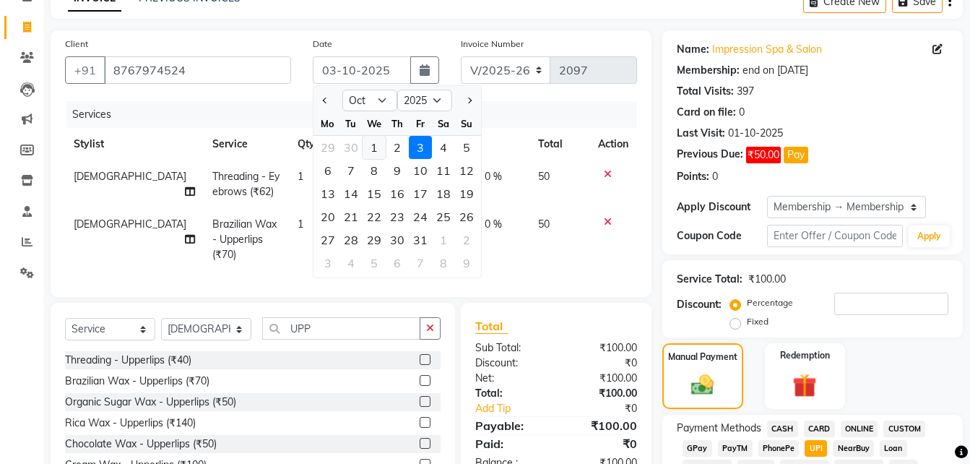
click at [371, 150] on div "1" at bounding box center [374, 147] width 23 height 23
type input "01-10-2025"
type input "0"
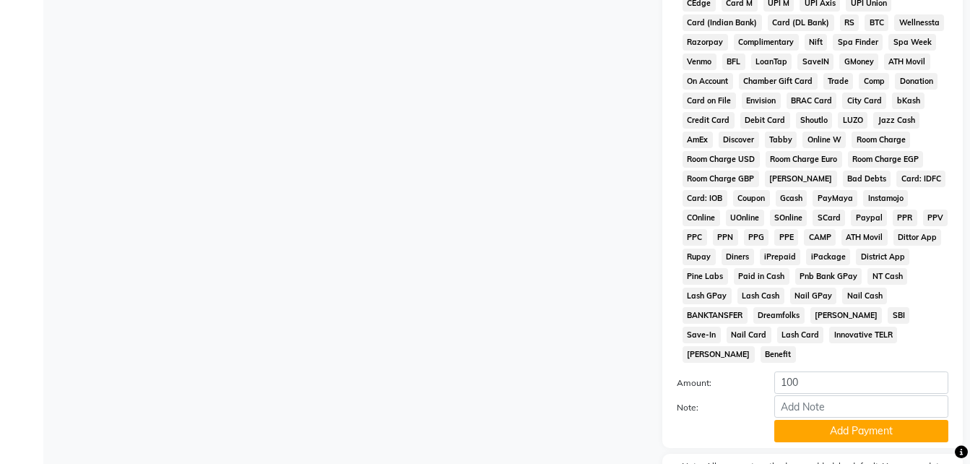
scroll to position [691, 0]
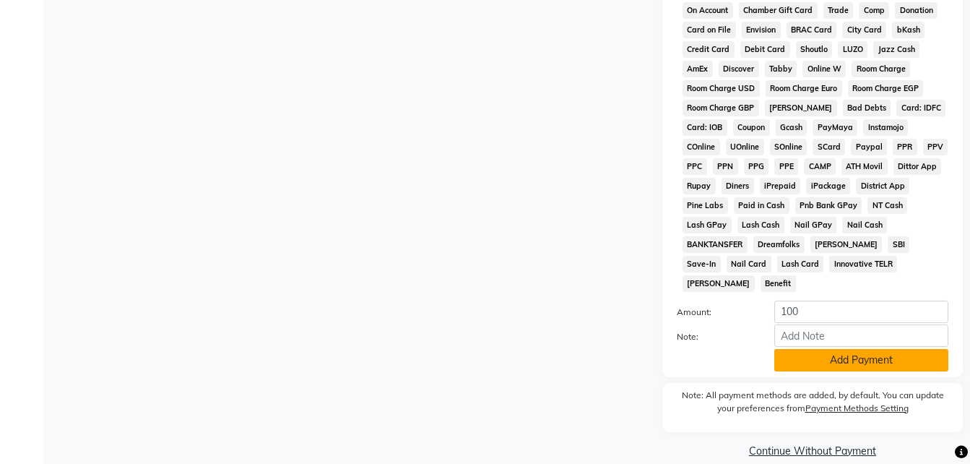
click at [863, 349] on button "Add Payment" at bounding box center [861, 360] width 174 height 22
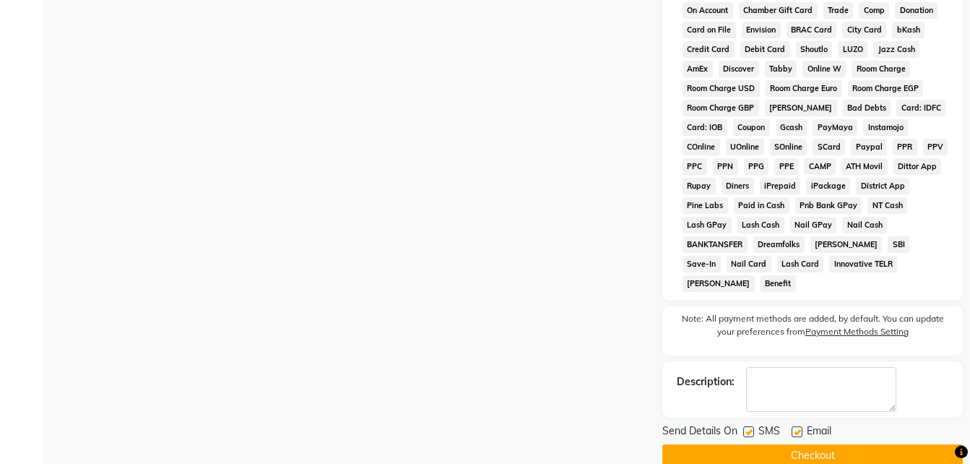
click at [795, 426] on label at bounding box center [797, 431] width 11 height 11
click at [795, 428] on input "checkbox" at bounding box center [796, 432] width 9 height 9
checkbox input "false"
click at [747, 426] on label at bounding box center [748, 431] width 11 height 11
click at [747, 428] on input "checkbox" at bounding box center [747, 432] width 9 height 9
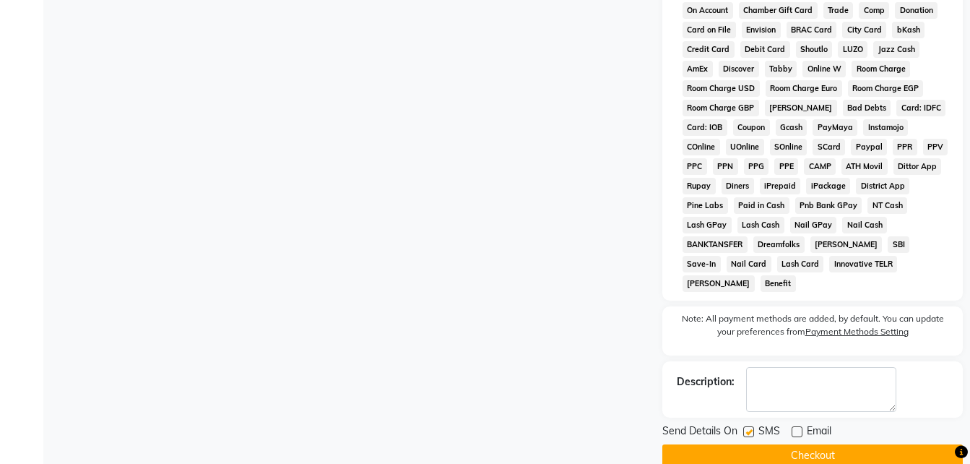
checkbox input "false"
click at [748, 444] on button "Checkout" at bounding box center [812, 455] width 301 height 22
